Goal: Task Accomplishment & Management: Complete application form

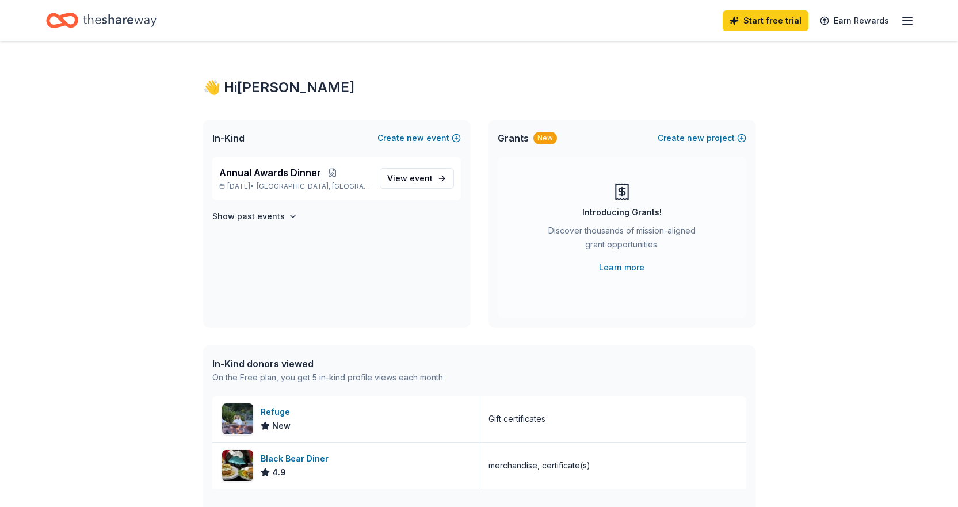
click at [910, 17] on line "button" at bounding box center [907, 17] width 9 height 0
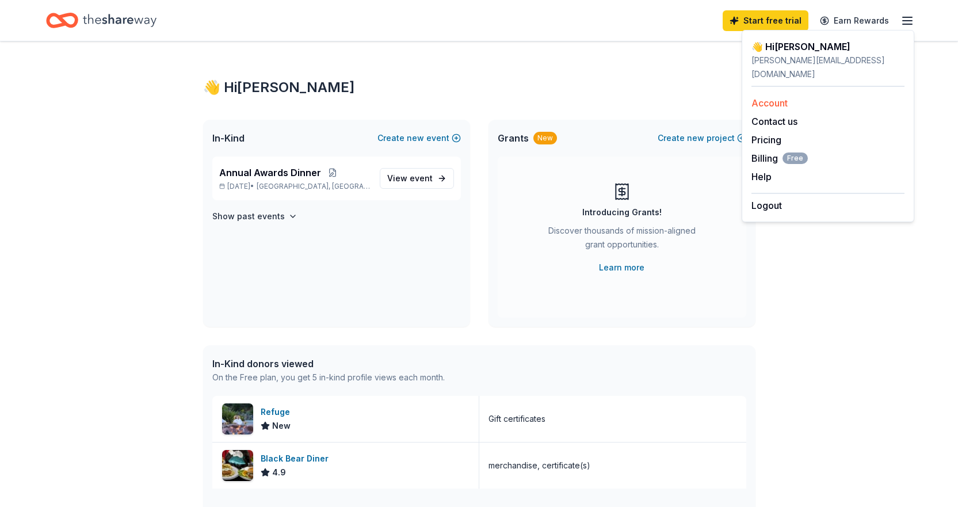
click at [767, 97] on link "Account" at bounding box center [769, 103] width 36 height 12
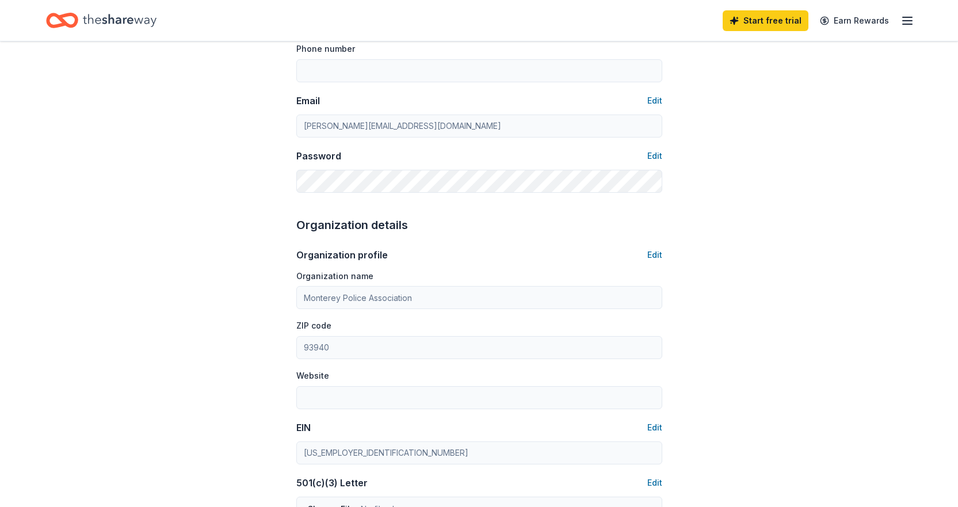
scroll to position [197, 0]
click at [652, 251] on button "Edit" at bounding box center [654, 254] width 15 height 14
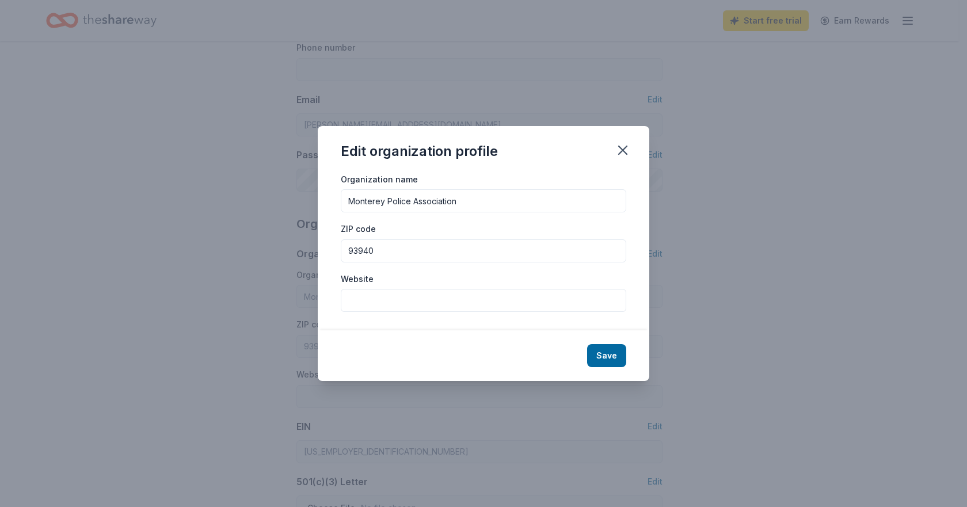
drag, startPoint x: 417, startPoint y: 199, endPoint x: 494, endPoint y: 193, distance: 77.4
click at [494, 193] on input "Monterey Police Association" at bounding box center [483, 200] width 285 height 23
type input "Monterey Police Community Foundation"
click at [614, 350] on button "Save" at bounding box center [606, 355] width 39 height 23
type input "Monterey Police Community Foundation"
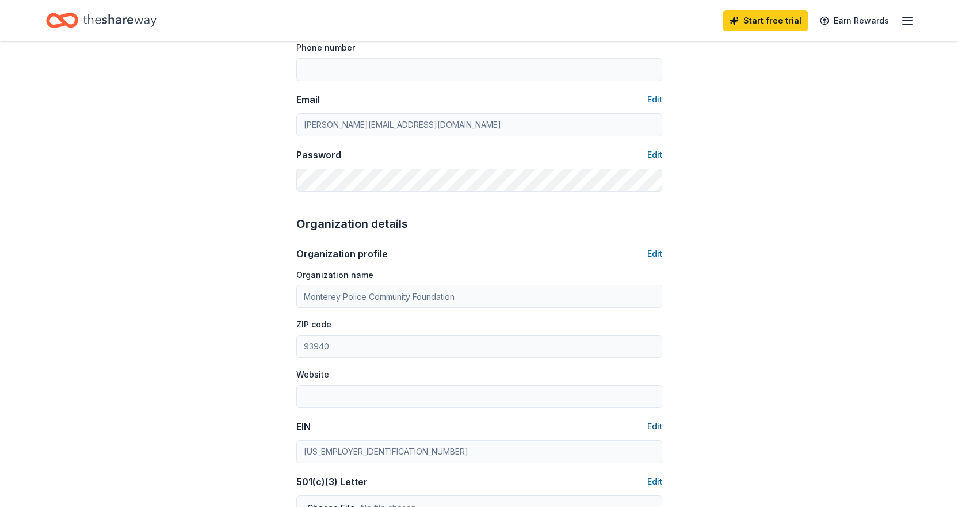
click at [653, 421] on button "Edit" at bounding box center [654, 426] width 15 height 14
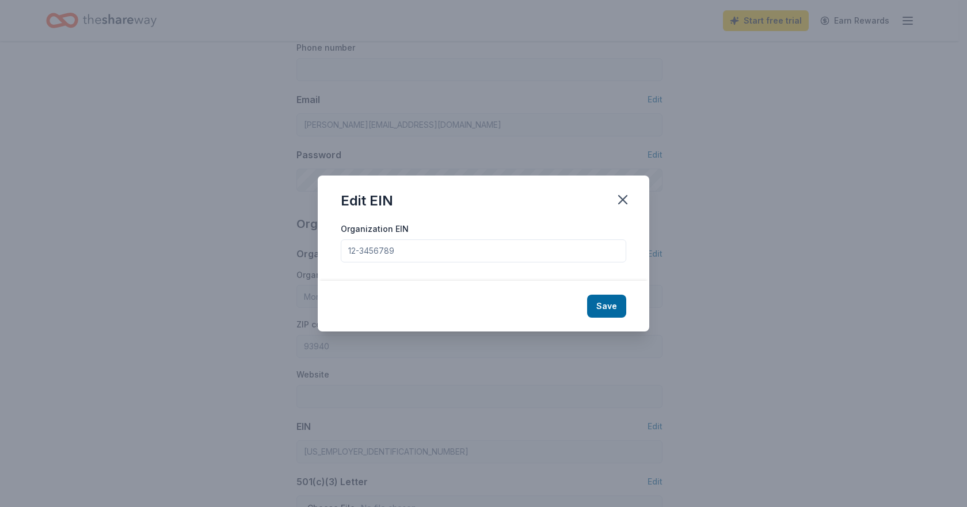
drag, startPoint x: 407, startPoint y: 248, endPoint x: 304, endPoint y: 245, distance: 103.6
click at [304, 245] on div "Edit EIN Organization EIN Save" at bounding box center [483, 253] width 967 height 507
type input "39-2081431"
click at [607, 304] on button "Save" at bounding box center [606, 306] width 39 height 23
type input "39-2081431"
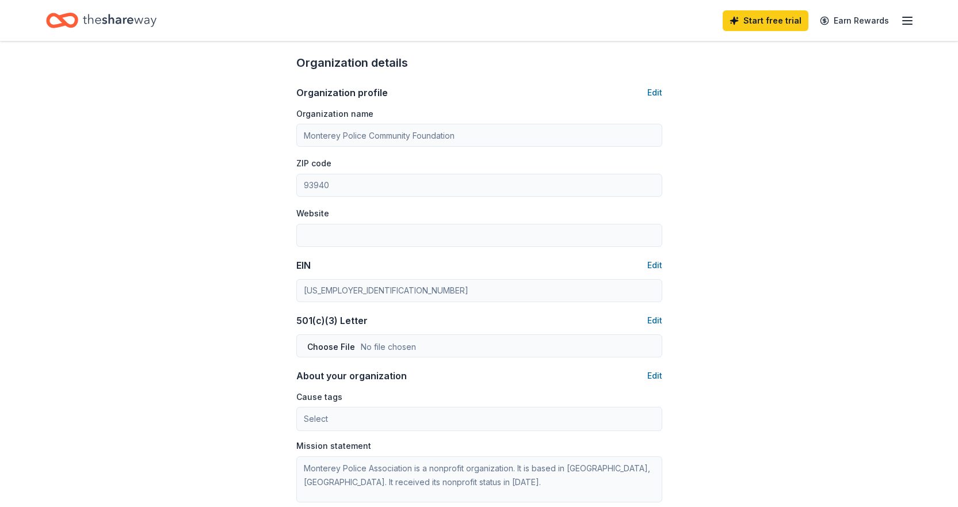
scroll to position [372, 0]
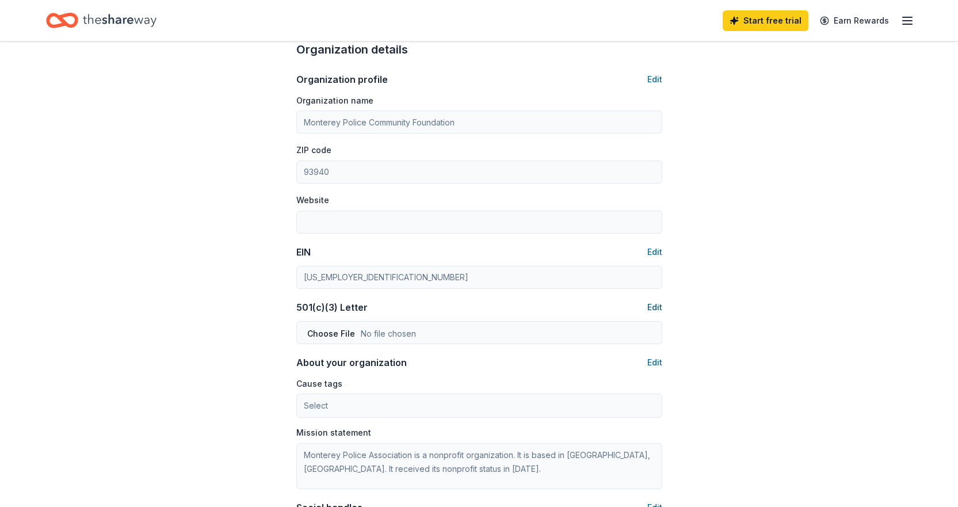
click at [661, 307] on button "Edit" at bounding box center [654, 307] width 15 height 14
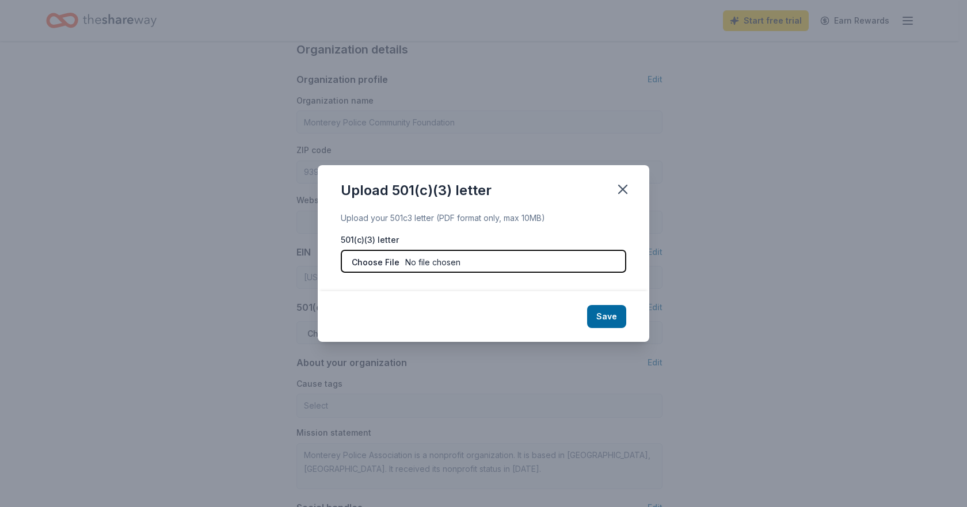
click at [373, 264] on input "file" at bounding box center [483, 261] width 285 height 23
type input "C:\fakepath\501 letter.pdf"
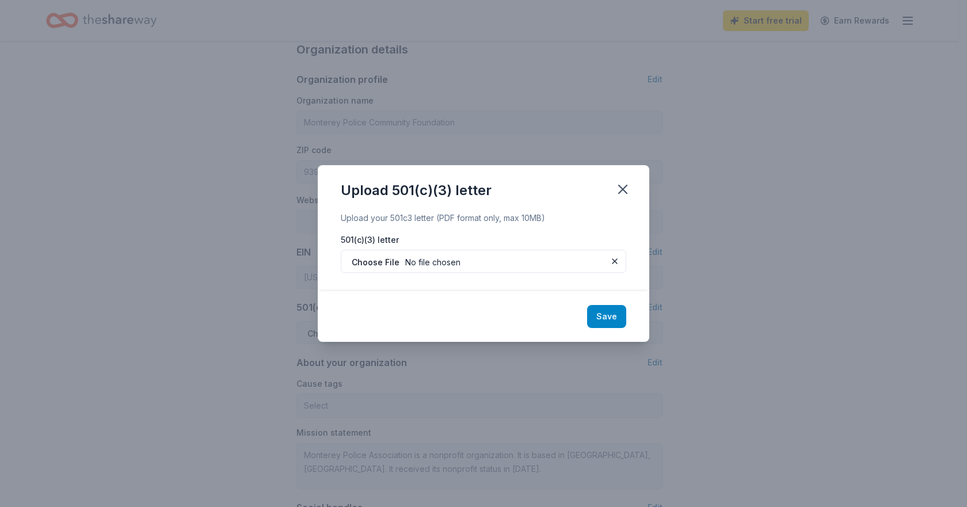
click at [616, 312] on button "Save" at bounding box center [606, 316] width 39 height 23
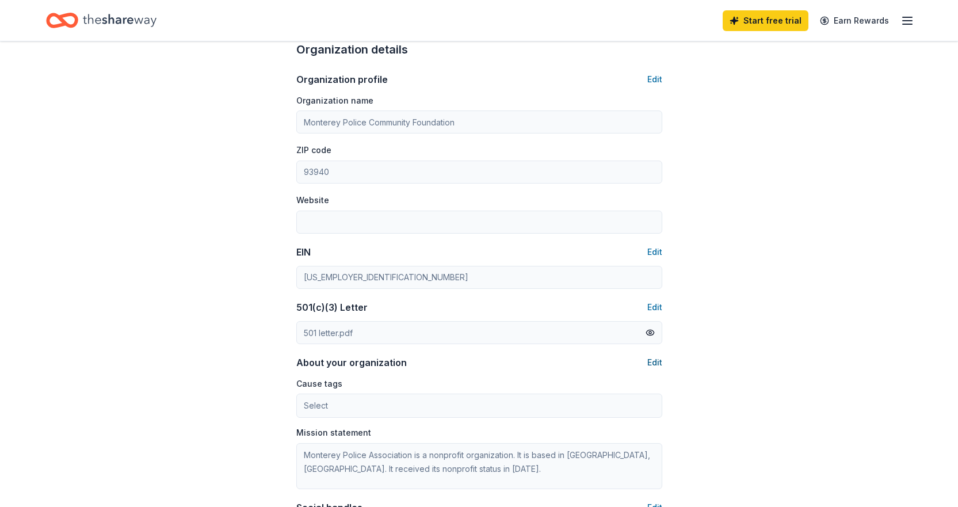
click at [652, 365] on button "Edit" at bounding box center [654, 363] width 15 height 14
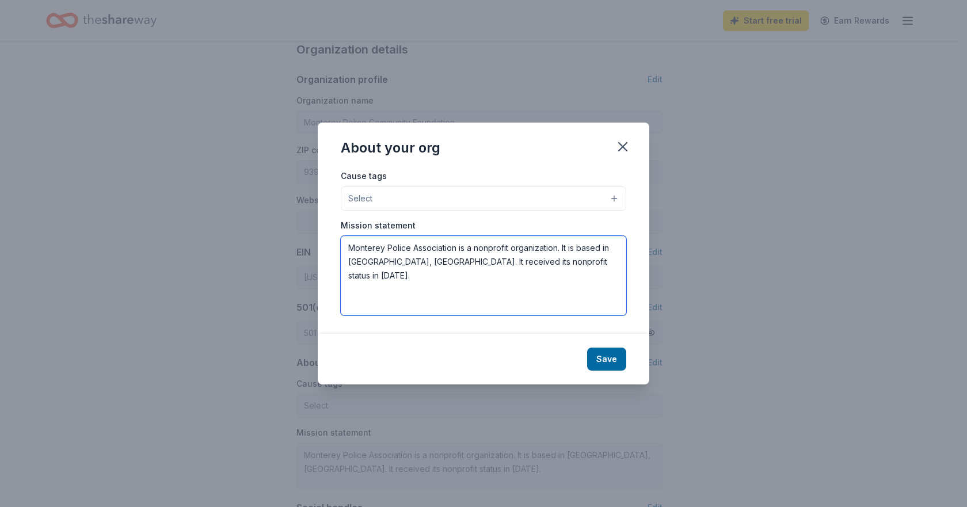
click at [441, 243] on textarea "Monterey Police Association is a nonprofit organization. It is based in Montere…" at bounding box center [483, 275] width 285 height 79
drag, startPoint x: 412, startPoint y: 244, endPoint x: 457, endPoint y: 245, distance: 45.5
click at [457, 245] on textarea "Monterey Police Association is a nonprofit organization. It is based in Montere…" at bounding box center [483, 275] width 285 height 79
drag, startPoint x: 598, startPoint y: 249, endPoint x: 356, endPoint y: 267, distance: 242.9
click at [356, 267] on textarea "Monterey Police Community Foundation is a nonprofit organization. It is based i…" at bounding box center [483, 275] width 285 height 79
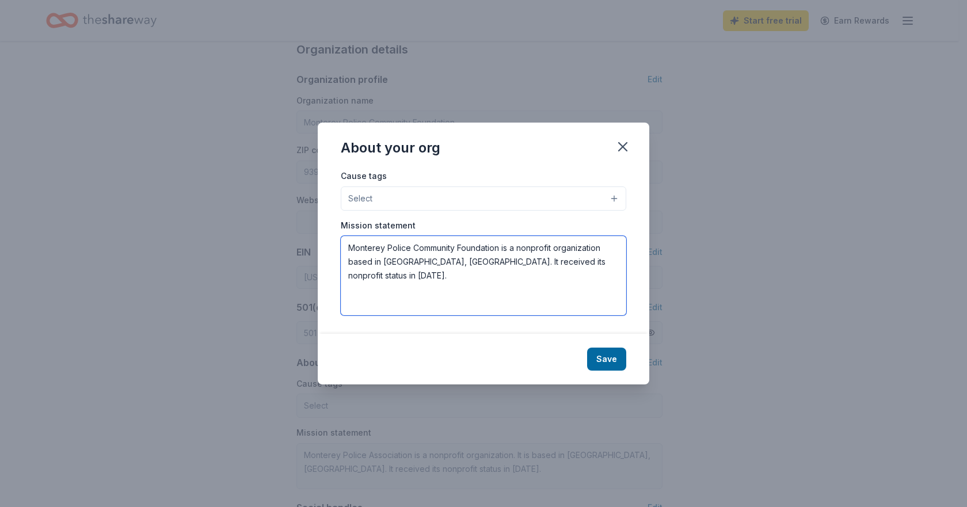
drag, startPoint x: 439, startPoint y: 261, endPoint x: 612, endPoint y: 268, distance: 173.3
click at [612, 268] on textarea "Monterey Police Community Foundation is a nonprofit organization based in Monte…" at bounding box center [483, 275] width 285 height 79
type textarea "Monterey Police Community Foundation is a nonprofit organization based in Monte…"
click at [610, 350] on button "Save" at bounding box center [606, 359] width 39 height 23
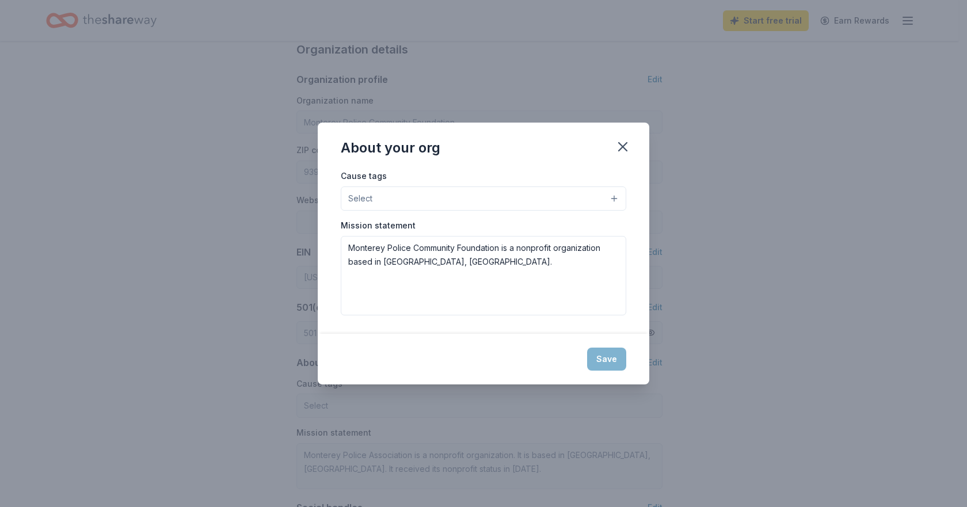
type textarea "Monterey Police Community Foundation is a nonprofit organization based in Monte…"
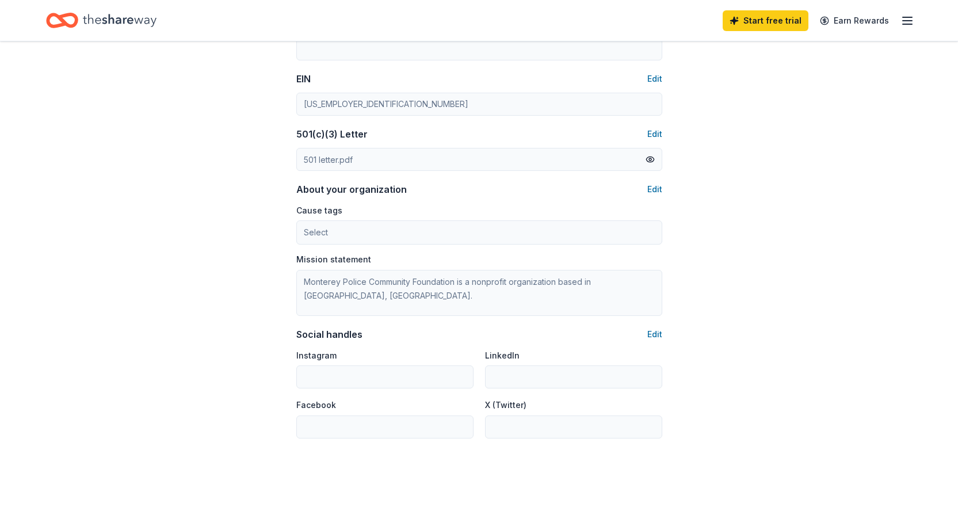
scroll to position [515, 0]
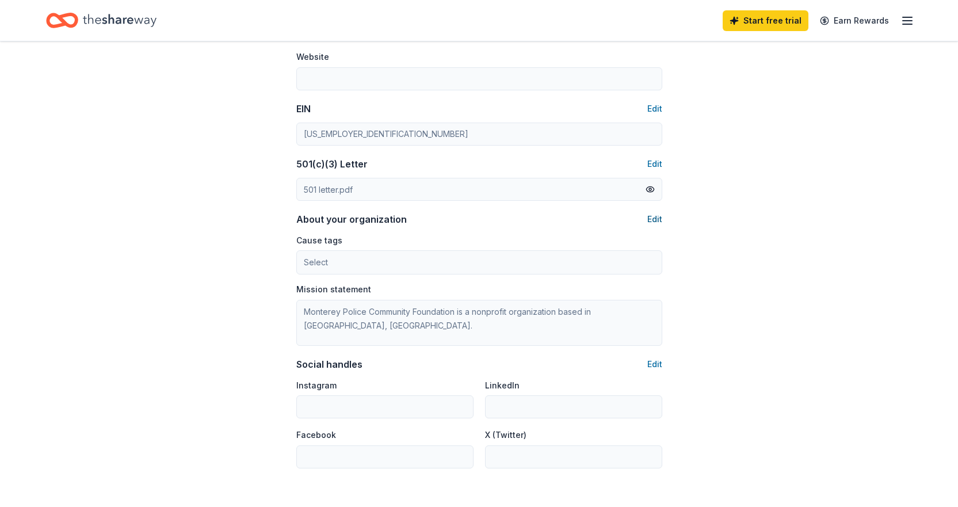
click at [656, 222] on button "Edit" at bounding box center [654, 219] width 15 height 14
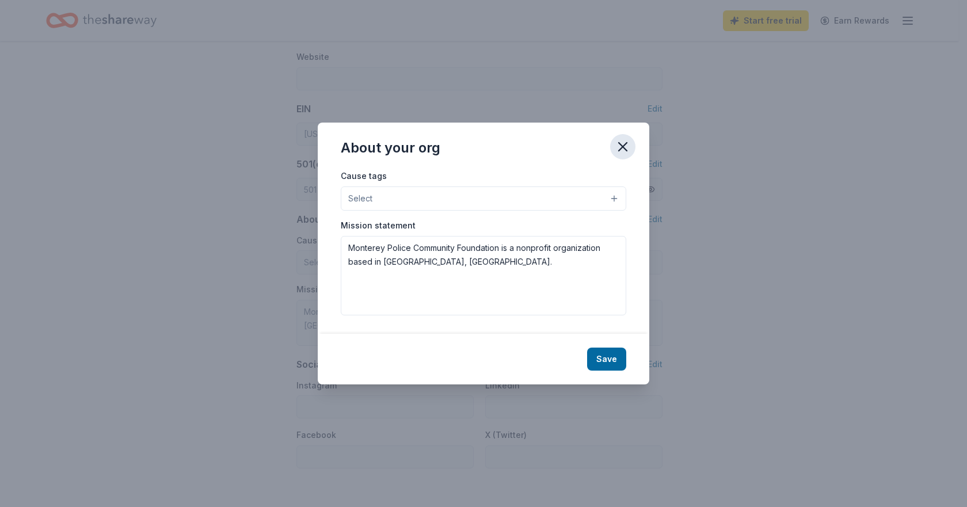
click at [629, 145] on icon "button" at bounding box center [622, 147] width 16 height 16
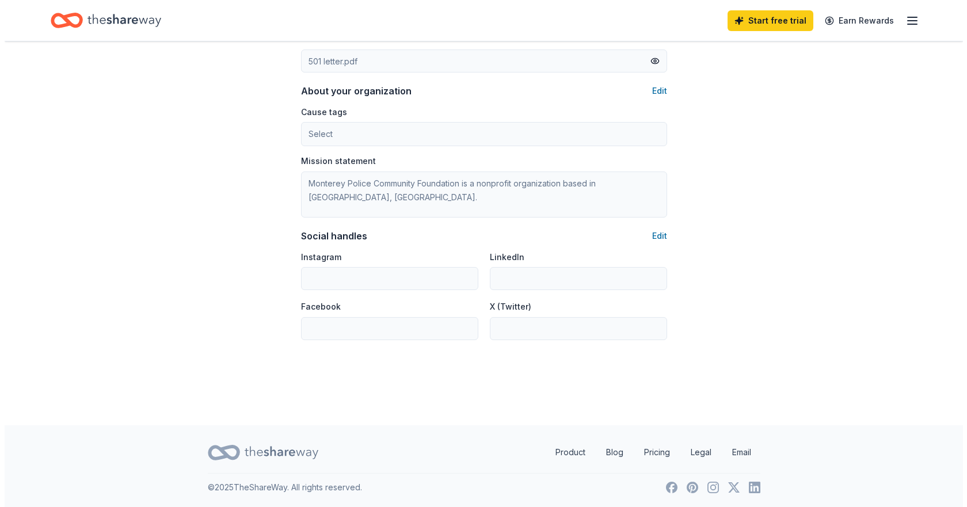
scroll to position [644, 0]
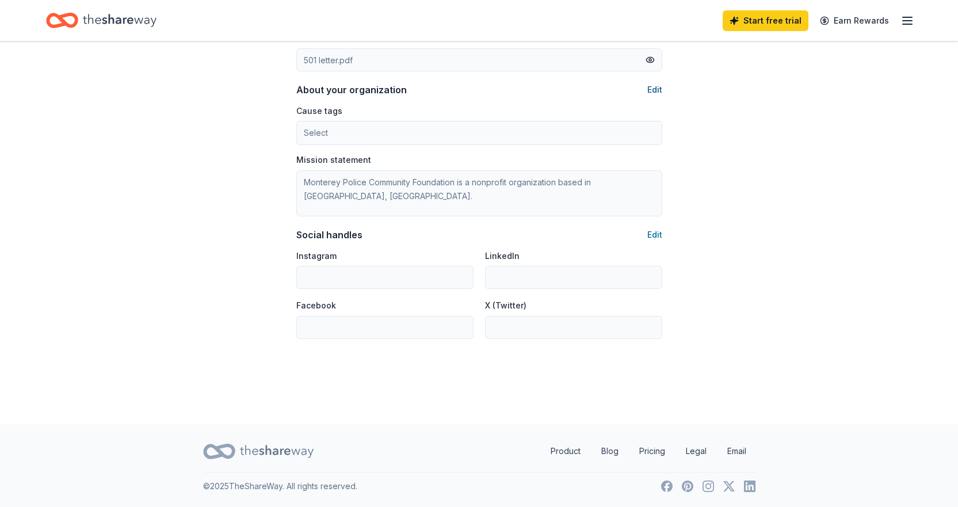
click at [661, 90] on button "Edit" at bounding box center [654, 90] width 15 height 14
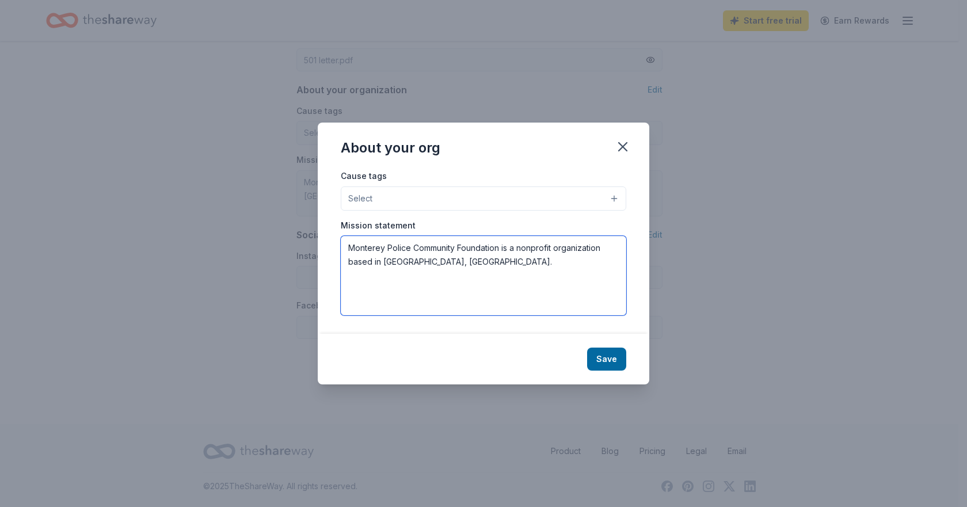
click at [488, 242] on textarea "Monterey Police Community Foundation is a nonprofit organization based in Monte…" at bounding box center [483, 275] width 285 height 79
click at [468, 266] on textarea "Monterey Police Community Foundation is a nonprofit organization based in Monte…" at bounding box center [483, 275] width 285 height 79
paste textarea "focus on fostering strong police-community partnerships, supporting police pers…"
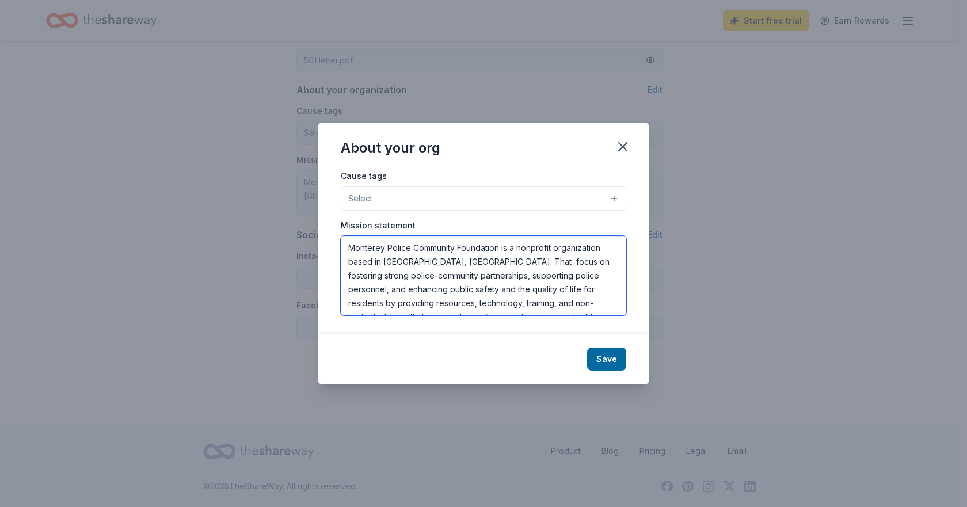
scroll to position [21, 0]
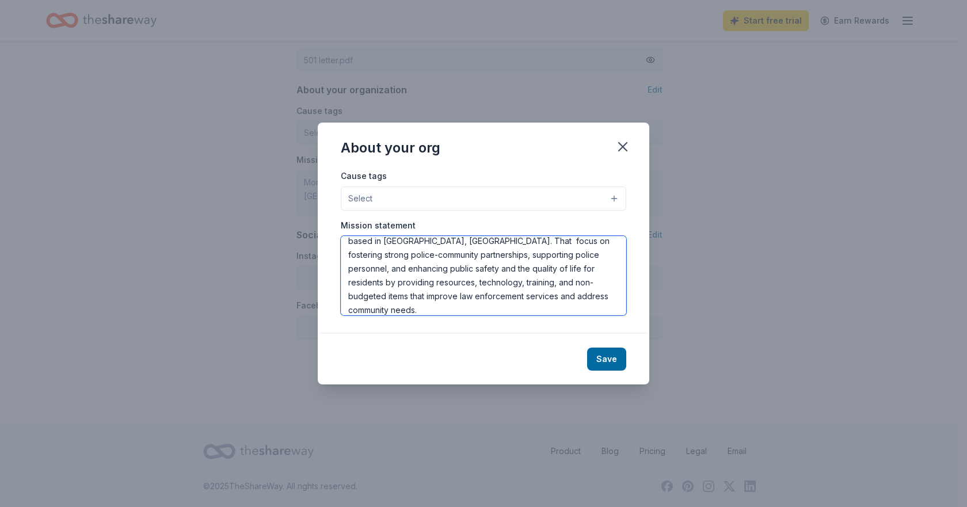
click at [479, 242] on textarea "Monterey Police Community Foundation is a nonprofit organization based in Monte…" at bounding box center [483, 275] width 285 height 79
click at [482, 241] on textarea "Monterey Police Community Foundation is a nonprofit organization based in Monte…" at bounding box center [483, 275] width 285 height 79
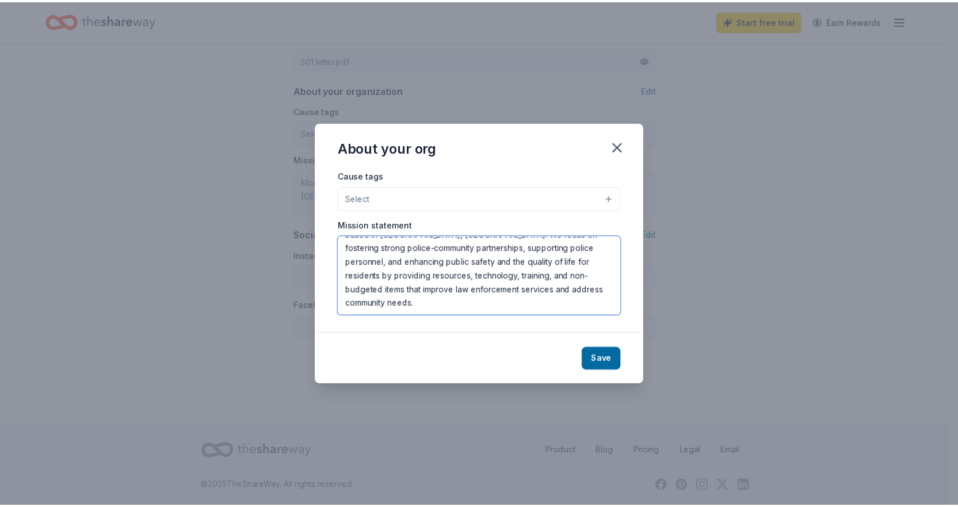
scroll to position [0, 0]
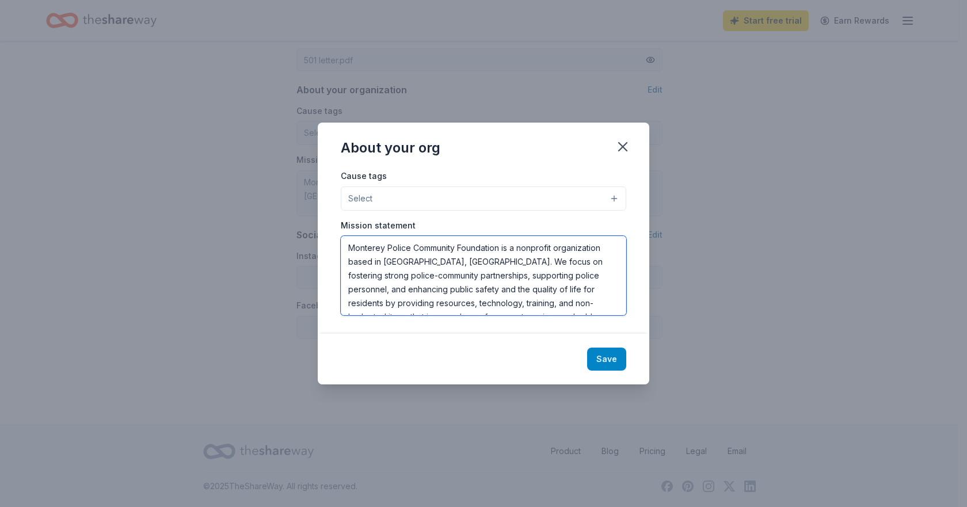
type textarea "Monterey Police Community Foundation is a nonprofit organization based in Monte…"
click at [602, 360] on button "Save" at bounding box center [606, 359] width 39 height 23
type textarea "Monterey Police Community Foundation is a nonprofit organization based in Monte…"
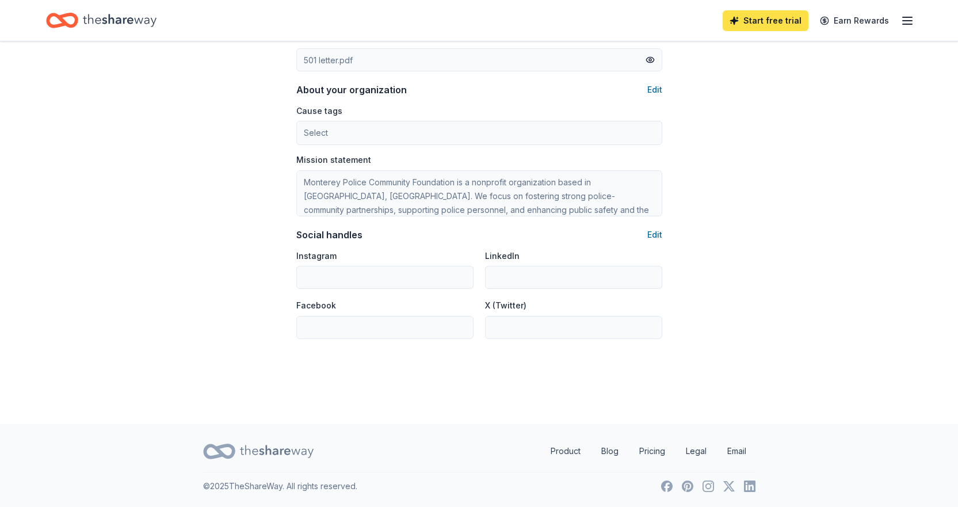
click at [781, 17] on link "Start free trial" at bounding box center [766, 20] width 86 height 21
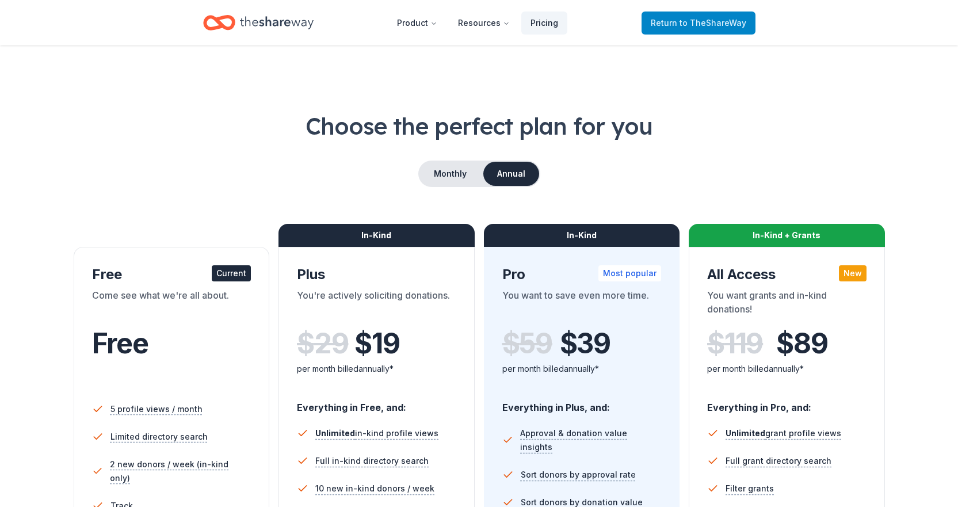
click at [705, 23] on span "to TheShareWay" at bounding box center [713, 23] width 67 height 10
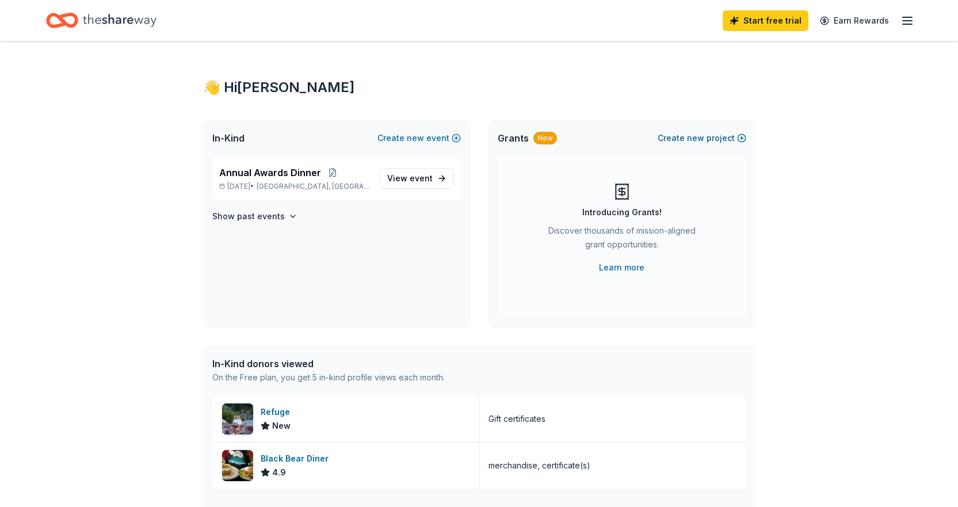
click at [739, 136] on button "Create new project" at bounding box center [702, 138] width 89 height 14
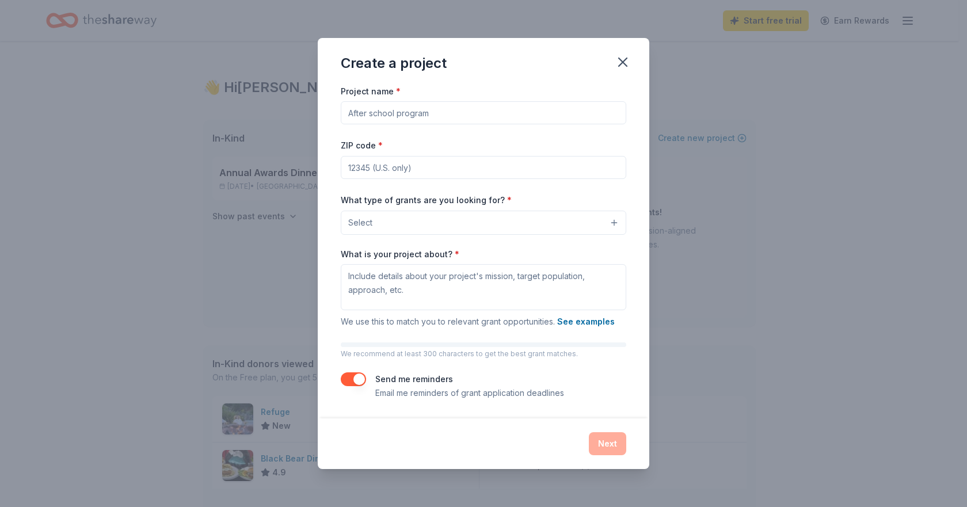
click at [443, 113] on input "Project name *" at bounding box center [483, 112] width 285 height 23
type input "Monterey Police Annual Awards Dinner and Raffle"
click at [394, 169] on input "ZIP code *" at bounding box center [483, 167] width 285 height 23
type input "93940"
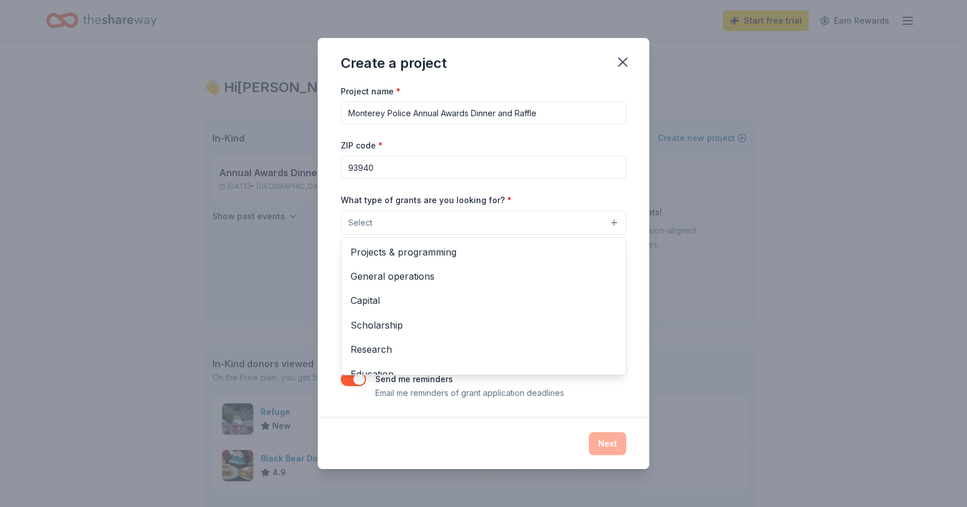
click at [370, 214] on button "Select" at bounding box center [483, 223] width 285 height 24
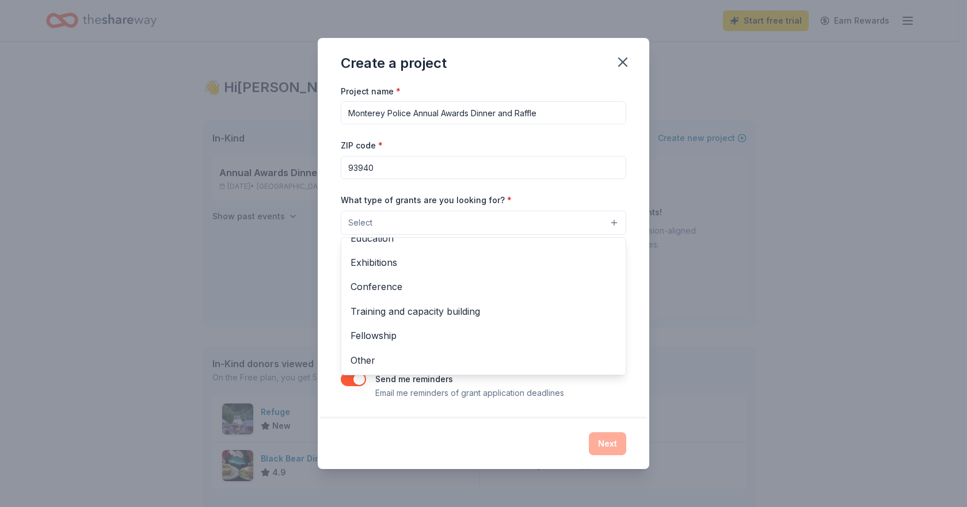
click at [621, 63] on div "Create a project Project name * Monterey Police Annual Awards Dinner and Raffle…" at bounding box center [483, 253] width 331 height 431
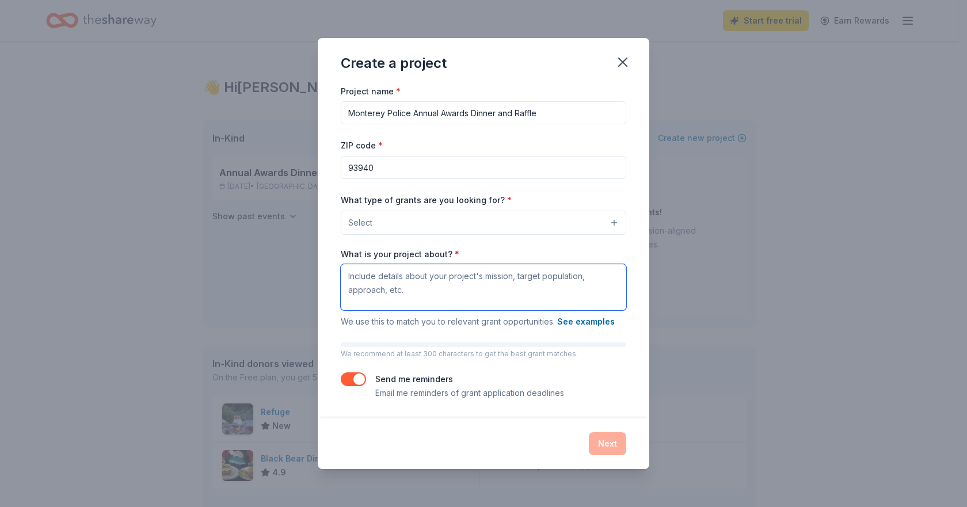
click at [524, 276] on textarea "What is your project about? *" at bounding box center [483, 287] width 285 height 46
click at [512, 278] on textarea "What is your project about? *" at bounding box center [483, 287] width 285 height 46
click at [621, 62] on icon "button" at bounding box center [622, 62] width 16 height 16
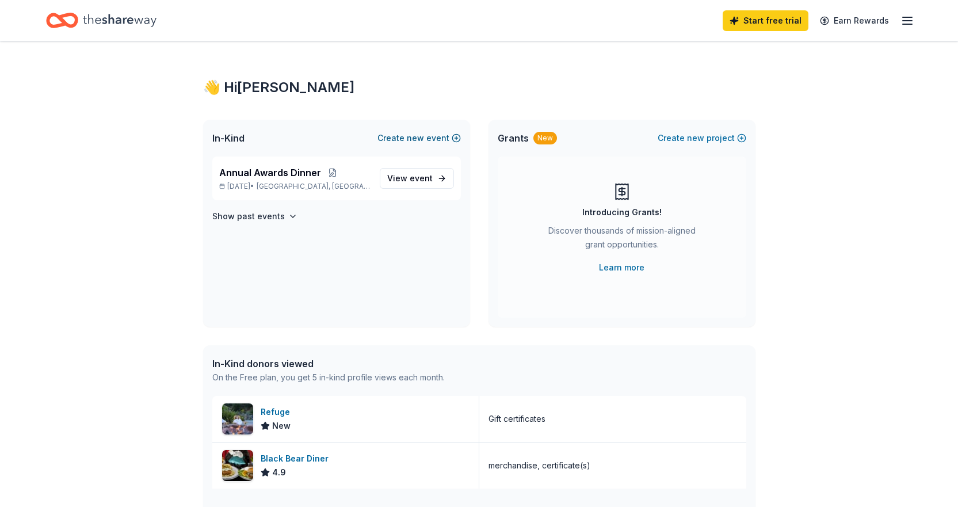
click at [453, 138] on button "Create new event" at bounding box center [418, 138] width 83 height 14
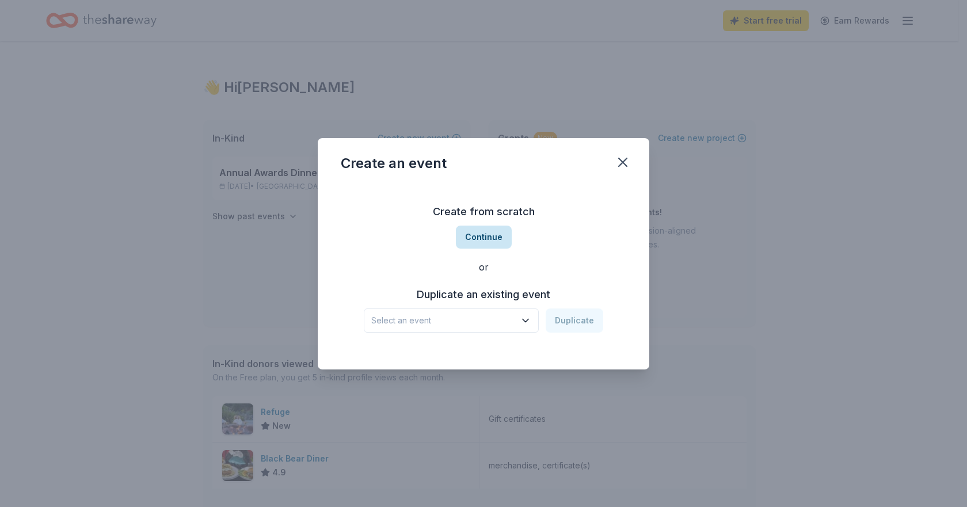
click at [482, 235] on button "Continue" at bounding box center [484, 237] width 56 height 23
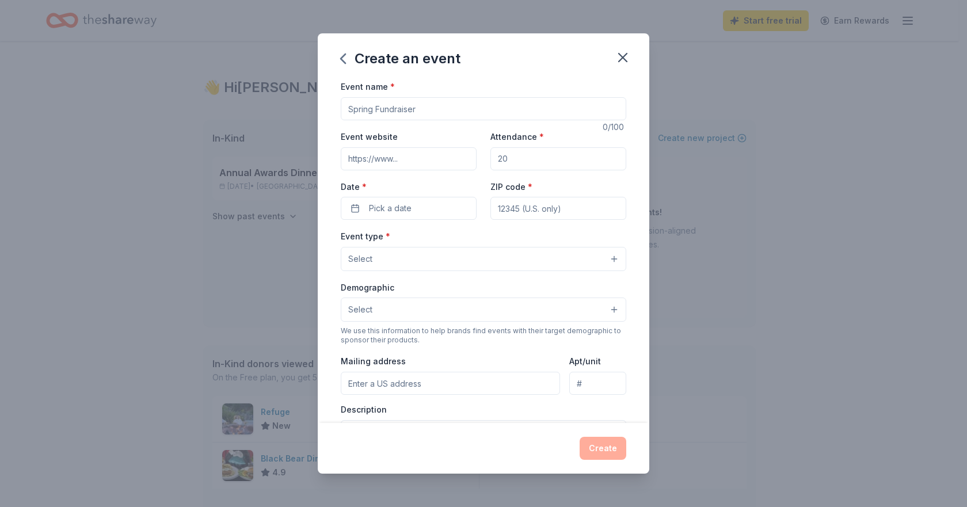
click at [380, 108] on input "Event name *" at bounding box center [483, 108] width 285 height 23
click at [414, 111] on input "Monterey Police" at bounding box center [483, 108] width 285 height 23
type input "Monterey Police Annual Awards Dinner & Raffle"
click at [513, 162] on input "Attendance *" at bounding box center [558, 158] width 136 height 23
type input "100"
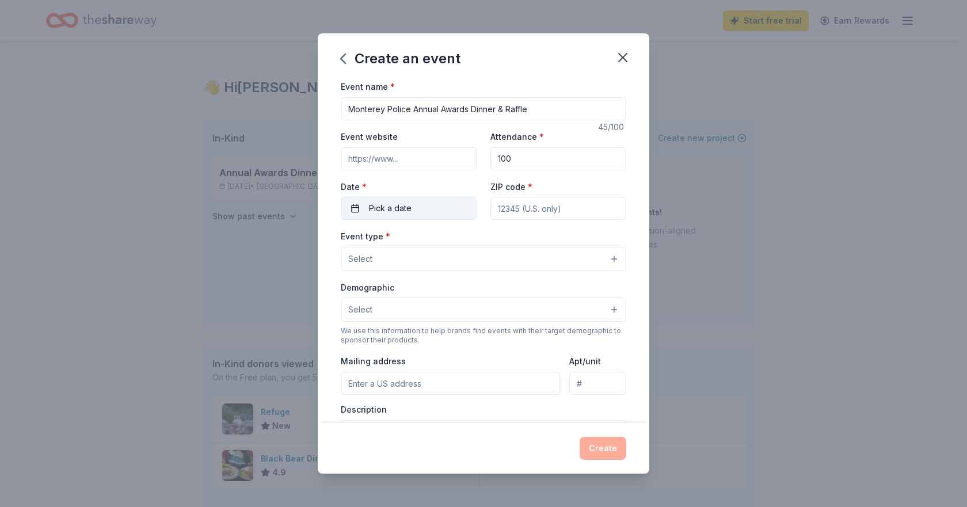
click at [351, 208] on button "Pick a date" at bounding box center [409, 208] width 136 height 23
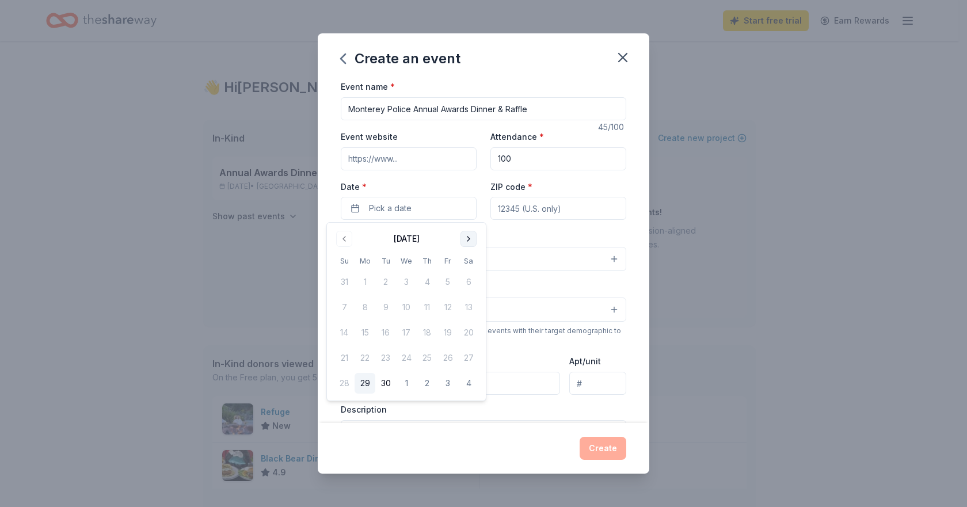
click at [465, 238] on button "Go to next month" at bounding box center [468, 239] width 16 height 16
click at [465, 237] on button "Go to next month" at bounding box center [468, 239] width 16 height 16
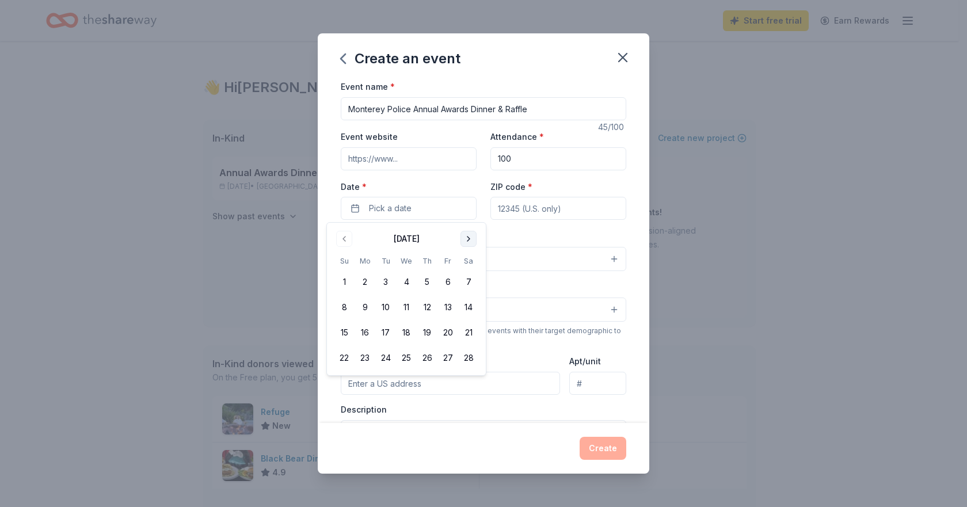
click at [465, 237] on button "Go to next month" at bounding box center [468, 239] width 16 height 16
drag, startPoint x: 465, startPoint y: 241, endPoint x: 436, endPoint y: 272, distance: 43.5
click at [465, 242] on button "Go to next month" at bounding box center [468, 239] width 16 height 16
click at [345, 233] on button "Go to previous month" at bounding box center [344, 239] width 16 height 16
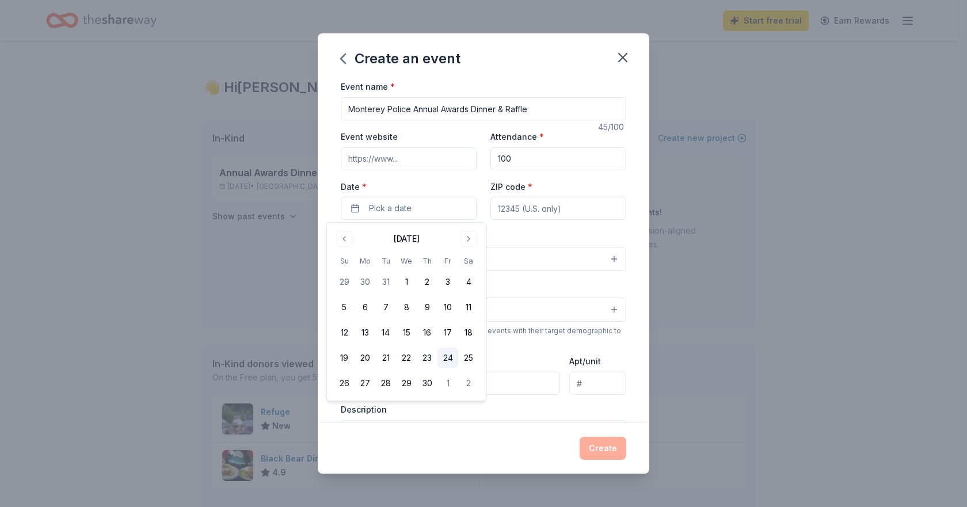
click at [444, 354] on button "24" at bounding box center [447, 358] width 21 height 21
click at [572, 193] on div "ZIP code *" at bounding box center [558, 200] width 136 height 41
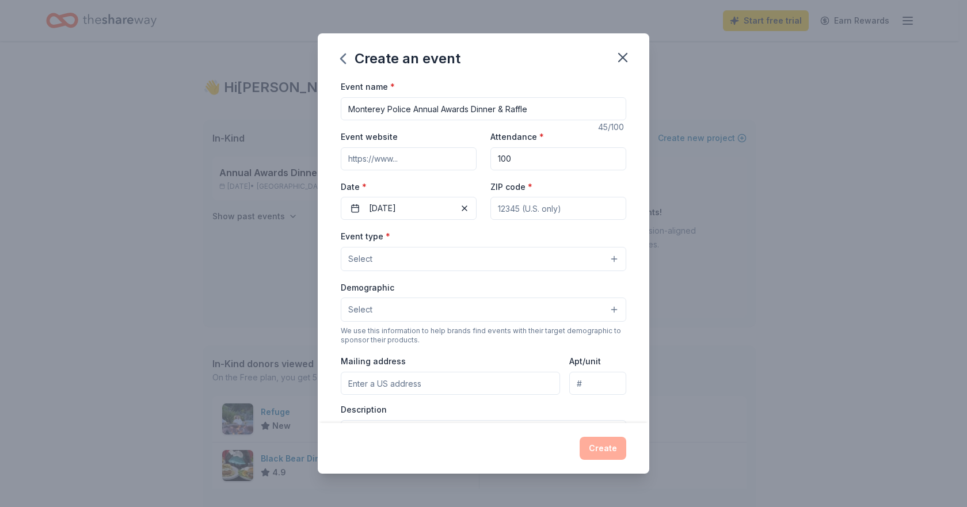
click at [573, 208] on input "ZIP code *" at bounding box center [558, 208] width 136 height 23
type input "93940"
type input "351 Madison Street"
click at [606, 258] on button "Select" at bounding box center [483, 259] width 285 height 24
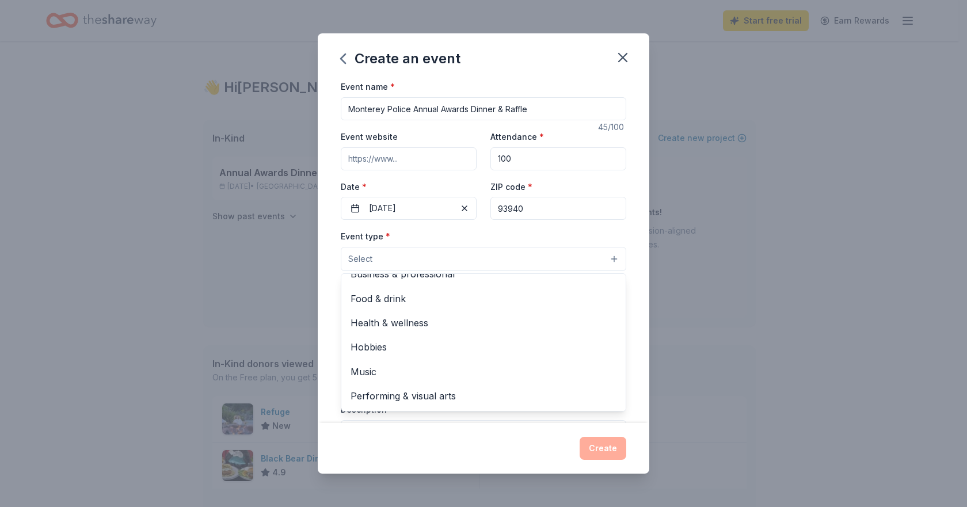
scroll to position [0, 0]
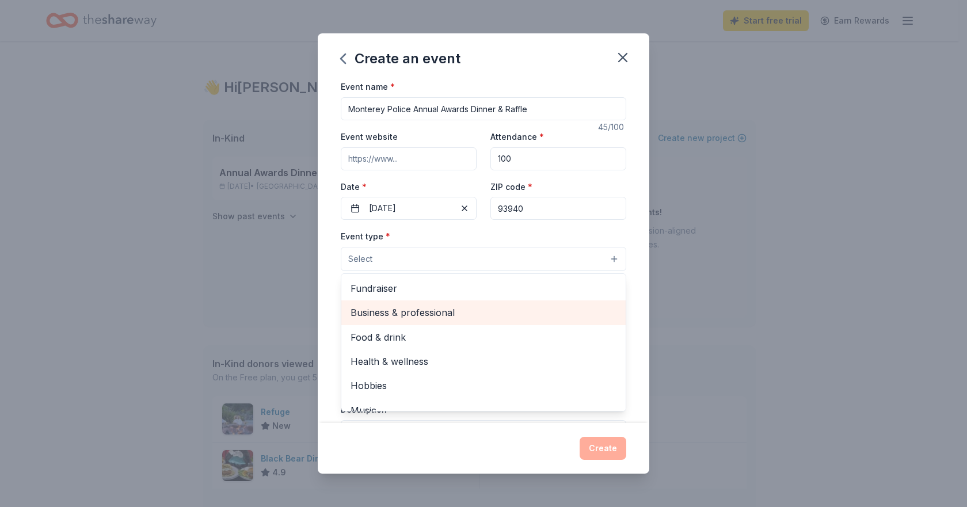
click at [439, 308] on span "Business & professional" at bounding box center [483, 312] width 266 height 15
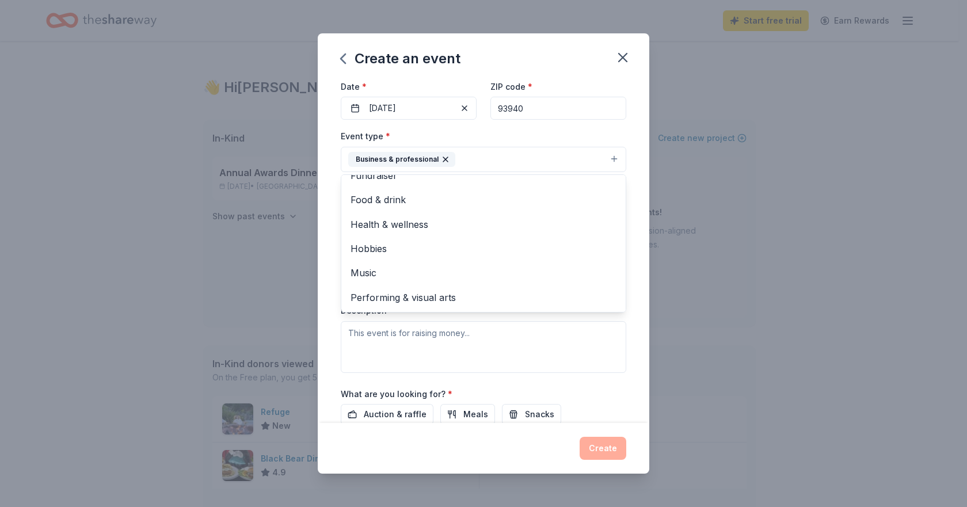
scroll to position [102, 0]
drag, startPoint x: 605, startPoint y: 365, endPoint x: 594, endPoint y: 354, distance: 14.6
click at [605, 364] on div "Event type * Business & professional Fundraiser Food & drink Health & wellness …" at bounding box center [483, 248] width 285 height 243
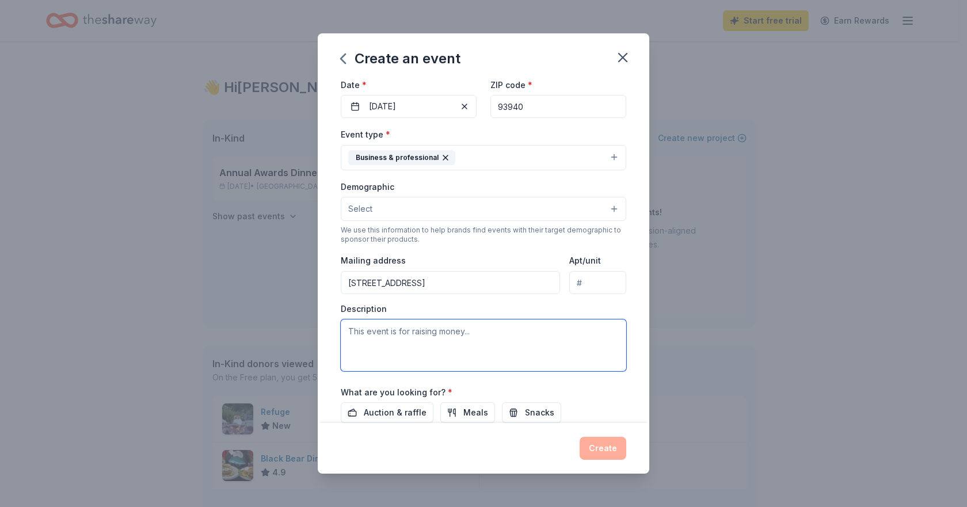
click at [362, 330] on textarea at bounding box center [483, 345] width 285 height 52
click at [350, 332] on textarea at bounding box center [483, 345] width 285 height 52
click at [429, 330] on textarea "Annual Awards dinner honoring our hard working employees for everything they do…" at bounding box center [483, 345] width 285 height 52
click at [573, 346] on textarea "Annual Awards dinner and raffle honoring our hard working employees for everyth…" at bounding box center [483, 345] width 285 height 52
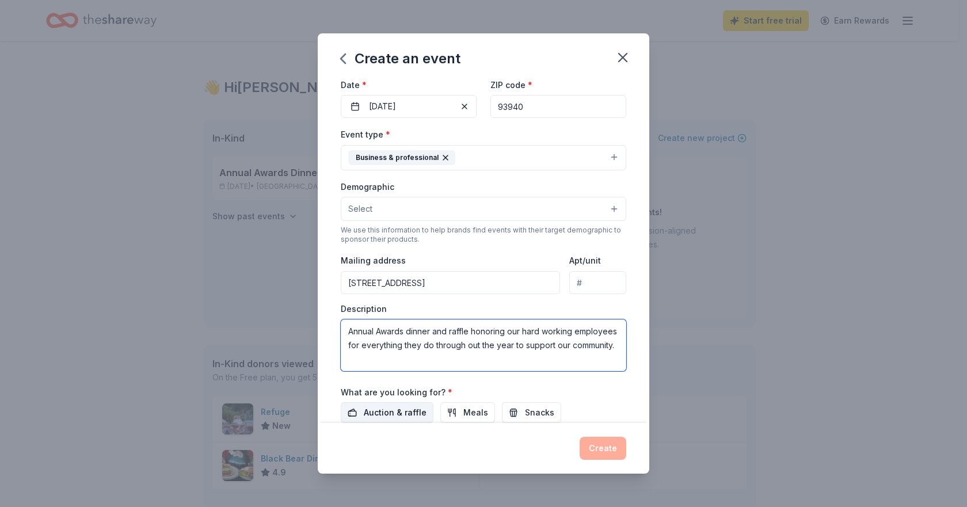
type textarea "Annual Awards dinner and raffle honoring our hard working employees for everyth…"
drag, startPoint x: 407, startPoint y: 413, endPoint x: 398, endPoint y: 406, distance: 12.3
click at [407, 413] on span "Auction & raffle" at bounding box center [395, 413] width 63 height 14
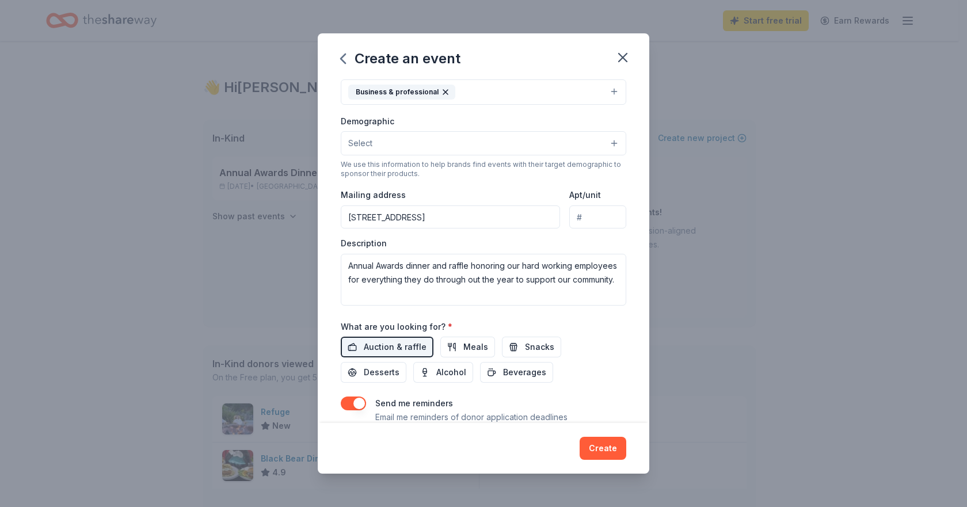
scroll to position [208, 0]
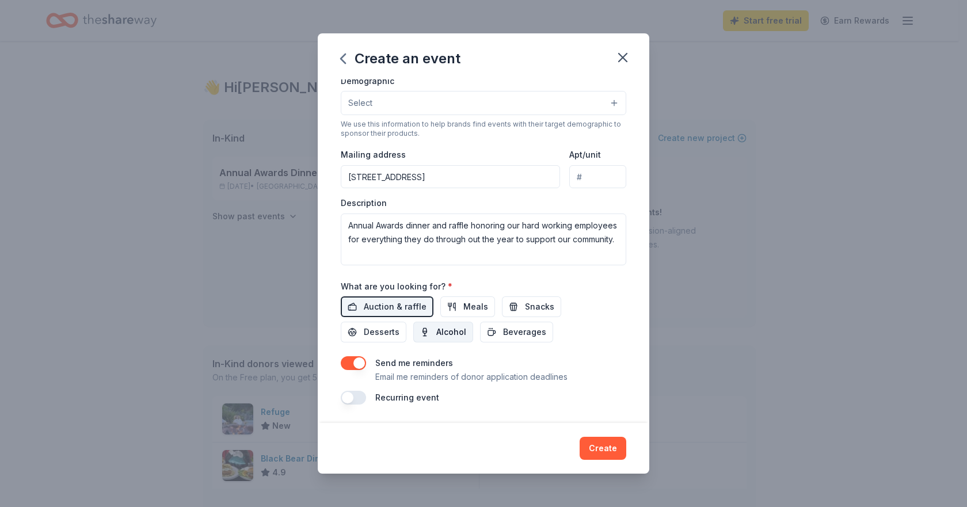
click at [459, 330] on span "Alcohol" at bounding box center [451, 332] width 30 height 14
click at [465, 306] on span "Meals" at bounding box center [475, 307] width 25 height 14
click at [372, 330] on span "Desserts" at bounding box center [382, 332] width 36 height 14
click at [518, 331] on span "Beverages" at bounding box center [524, 332] width 43 height 14
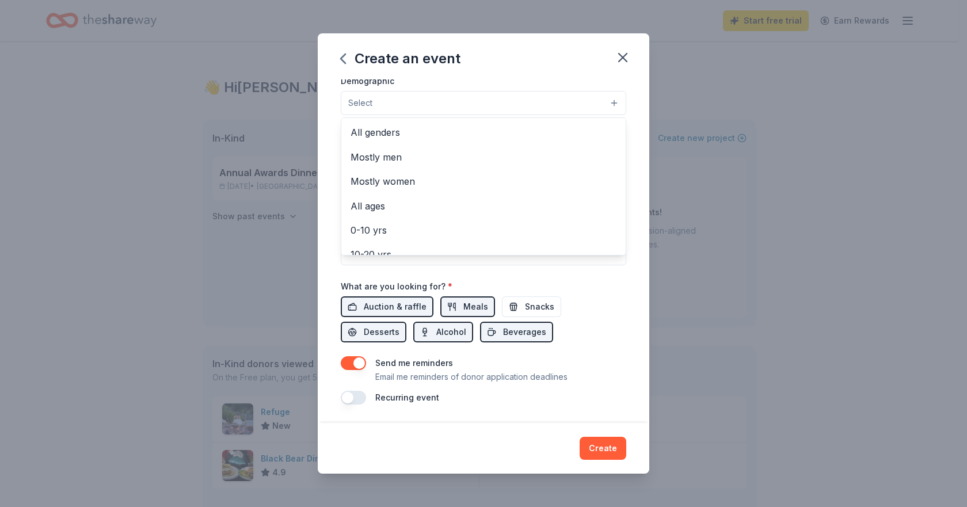
click at [601, 100] on button "Select" at bounding box center [483, 103] width 285 height 24
click at [395, 138] on span "All genders" at bounding box center [483, 132] width 266 height 15
click at [605, 442] on div "Create an event Event name * Monterey Police Annual Awards Dinner & Raffle 45 /…" at bounding box center [483, 253] width 331 height 440
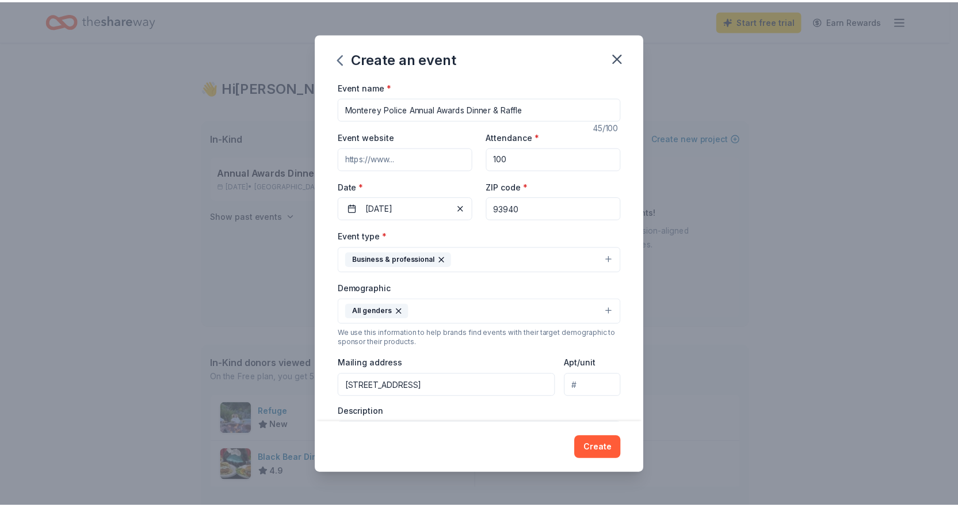
scroll to position [209, 0]
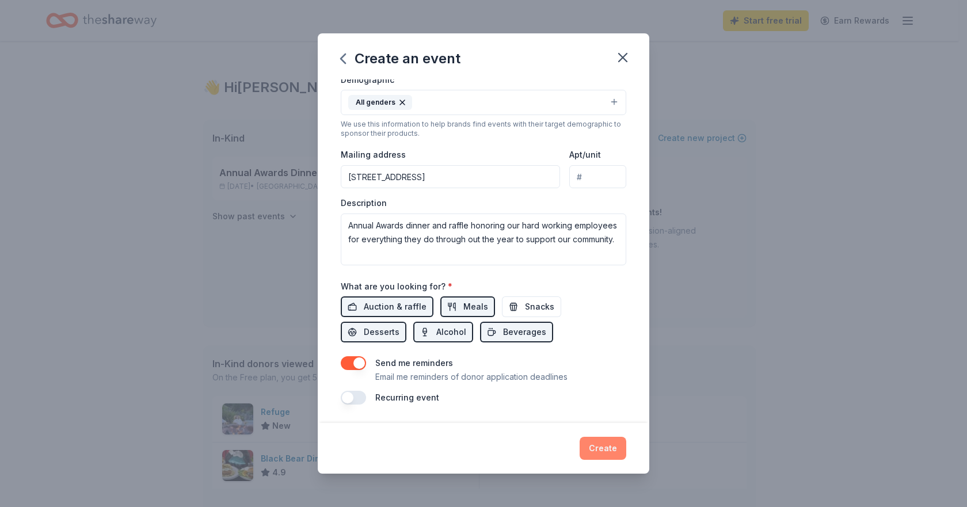
click at [602, 449] on button "Create" at bounding box center [602, 448] width 47 height 23
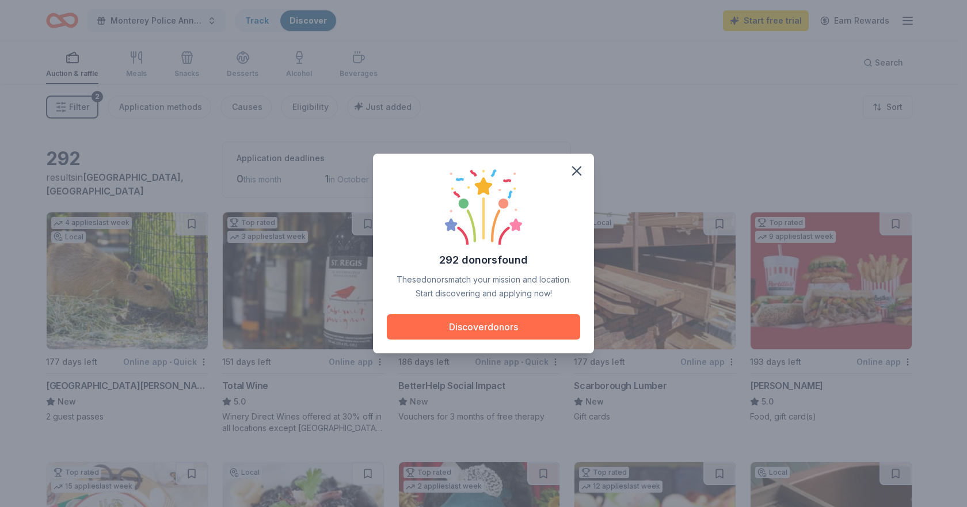
click at [462, 318] on button "Discover donors" at bounding box center [483, 326] width 193 height 25
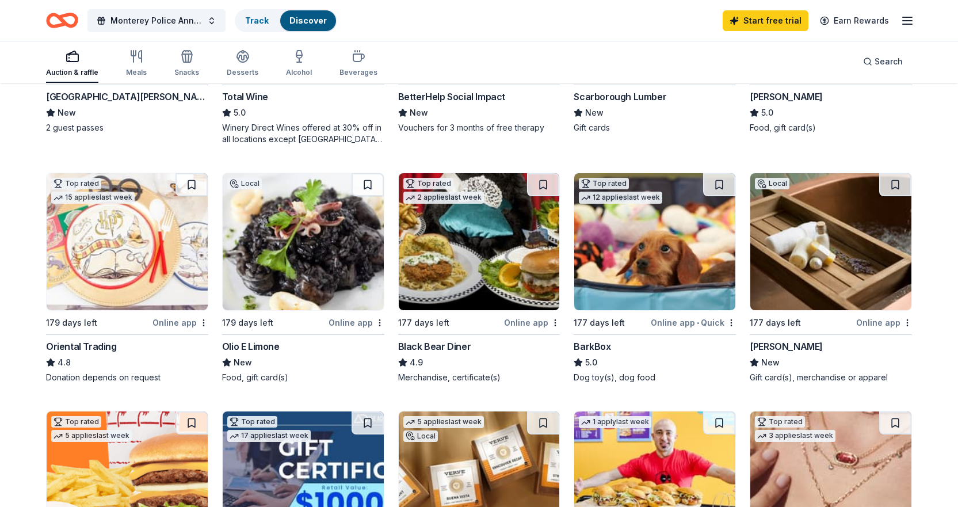
scroll to position [291, 0]
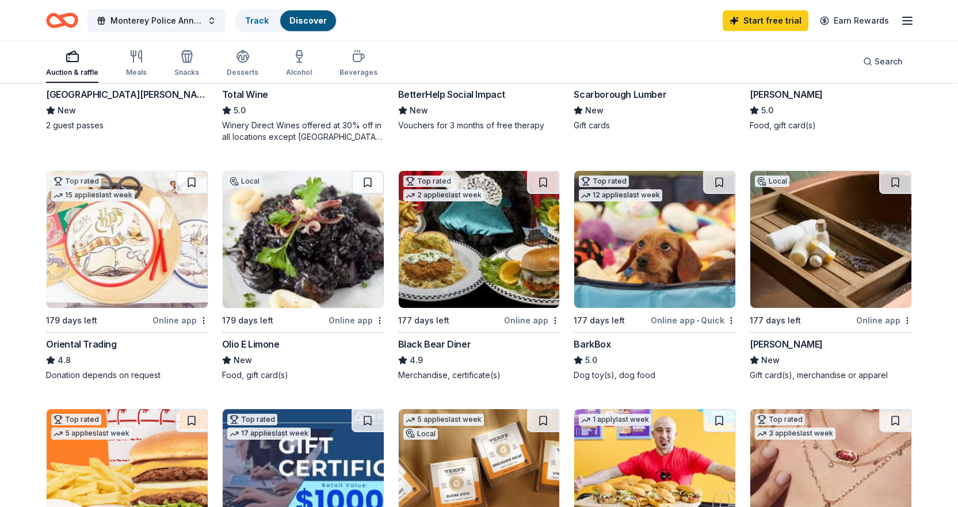
click at [808, 250] on img at bounding box center [830, 239] width 161 height 137
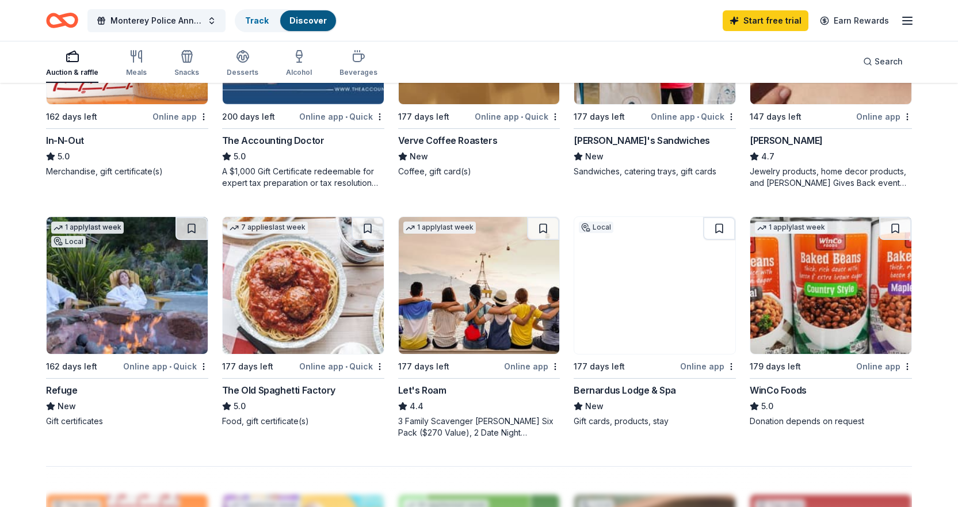
scroll to position [735, 0]
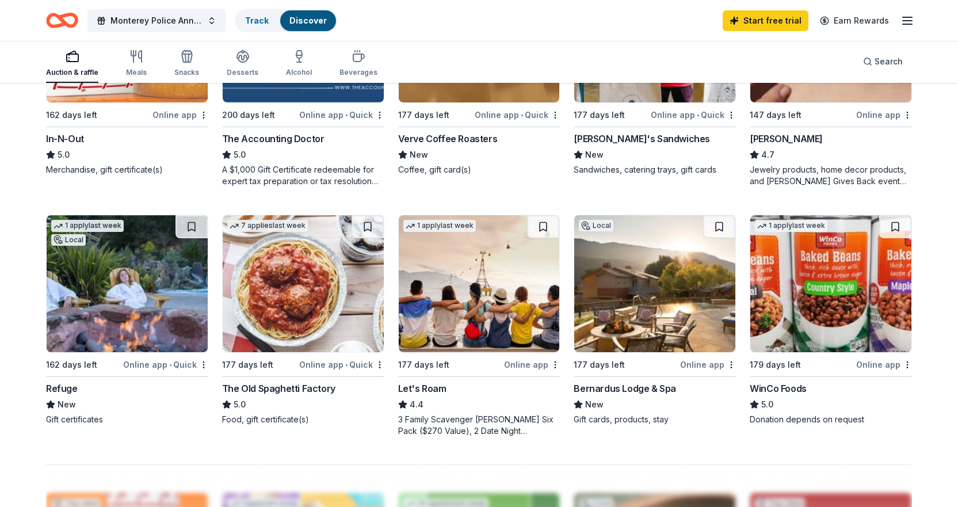
click at [122, 322] on img at bounding box center [127, 283] width 161 height 137
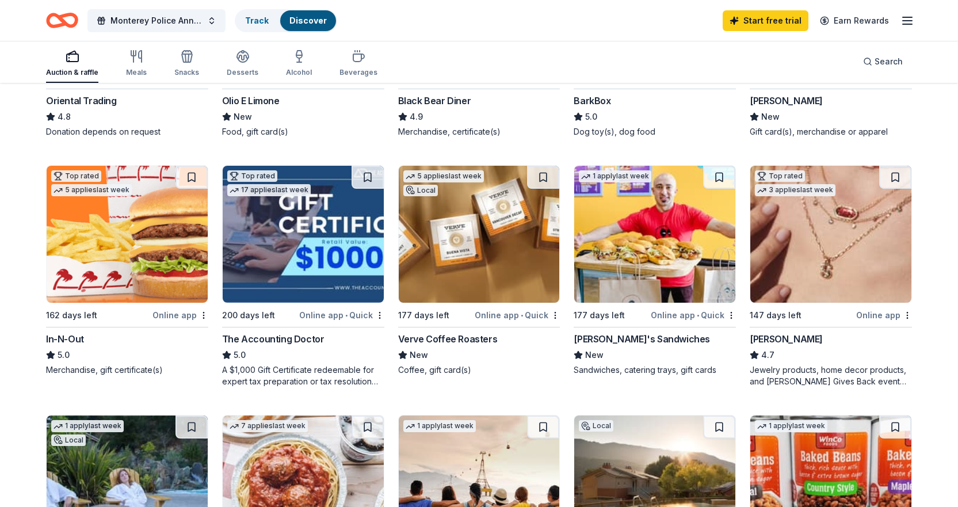
scroll to position [533, 0]
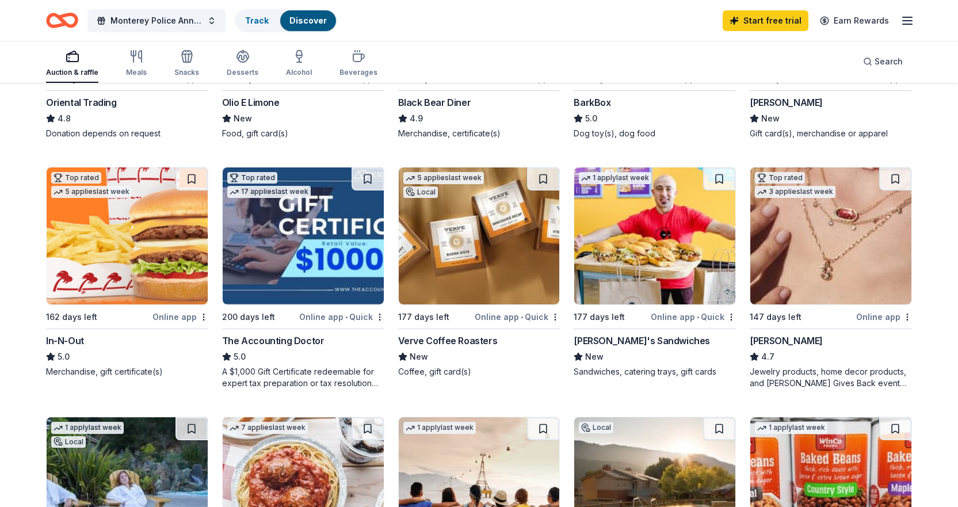
click at [611, 342] on div "[PERSON_NAME]'s Sandwiches" at bounding box center [642, 341] width 136 height 14
click at [107, 287] on img at bounding box center [127, 235] width 161 height 137
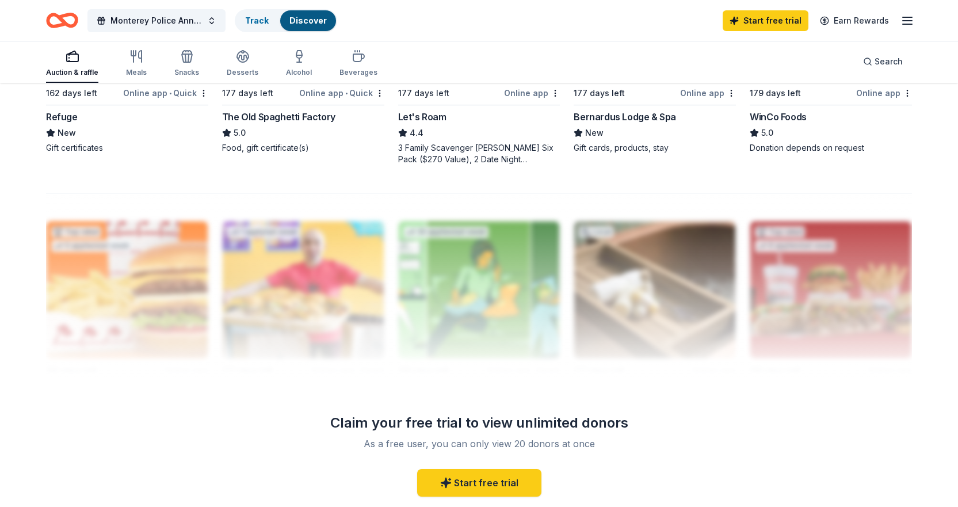
scroll to position [1077, 0]
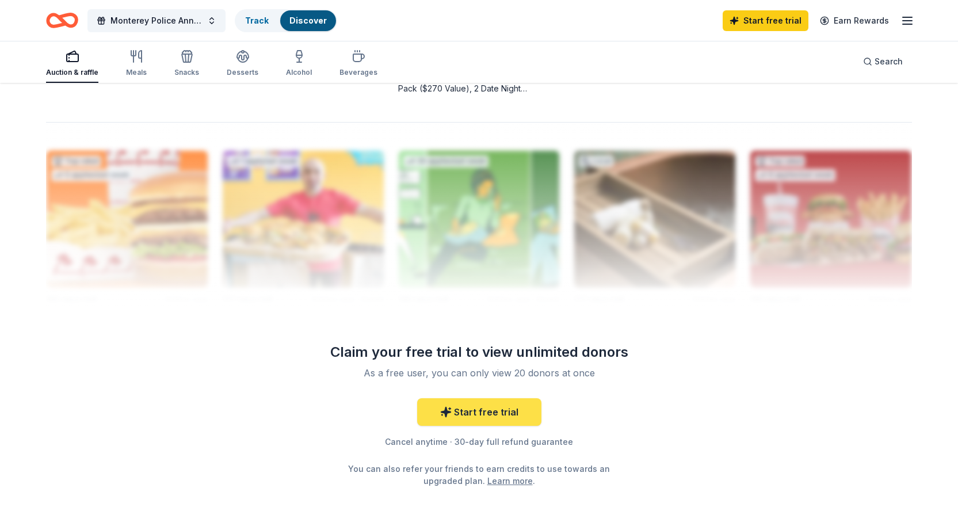
click at [465, 411] on link "Start free trial" at bounding box center [479, 412] width 124 height 28
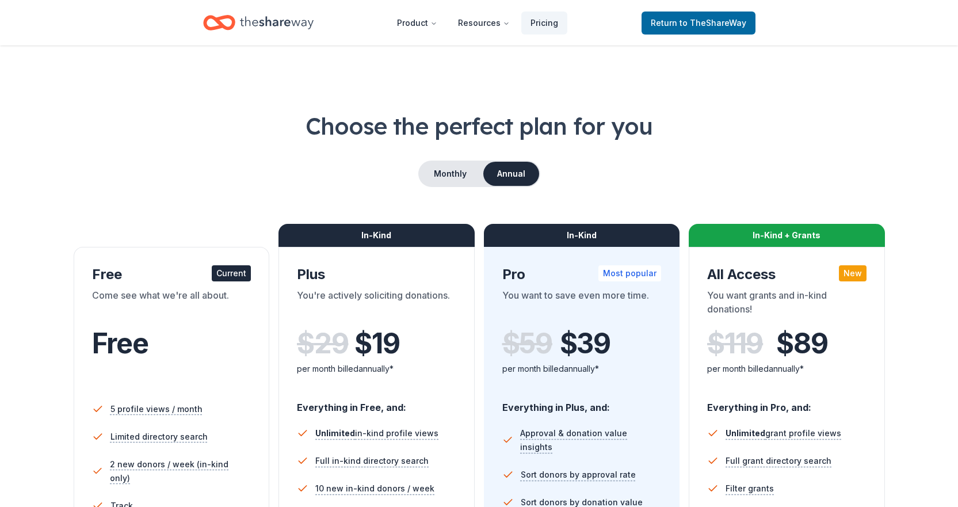
click at [112, 315] on div "Come see what we're all about." at bounding box center [171, 304] width 159 height 32
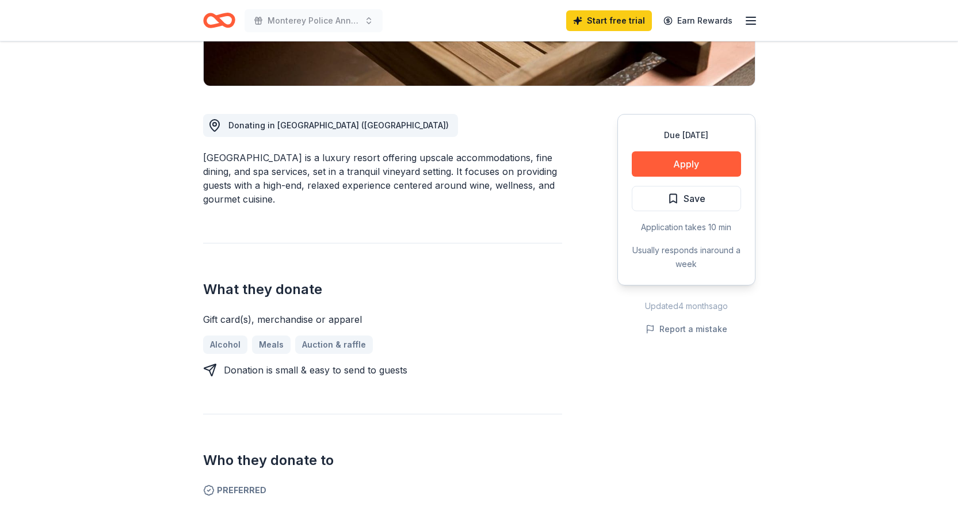
scroll to position [223, 0]
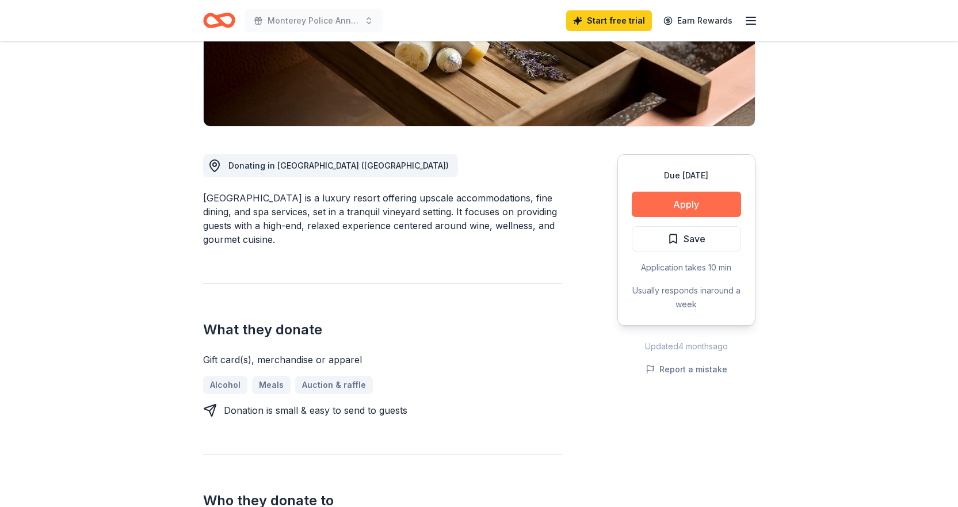
click at [692, 207] on button "Apply" at bounding box center [686, 204] width 109 height 25
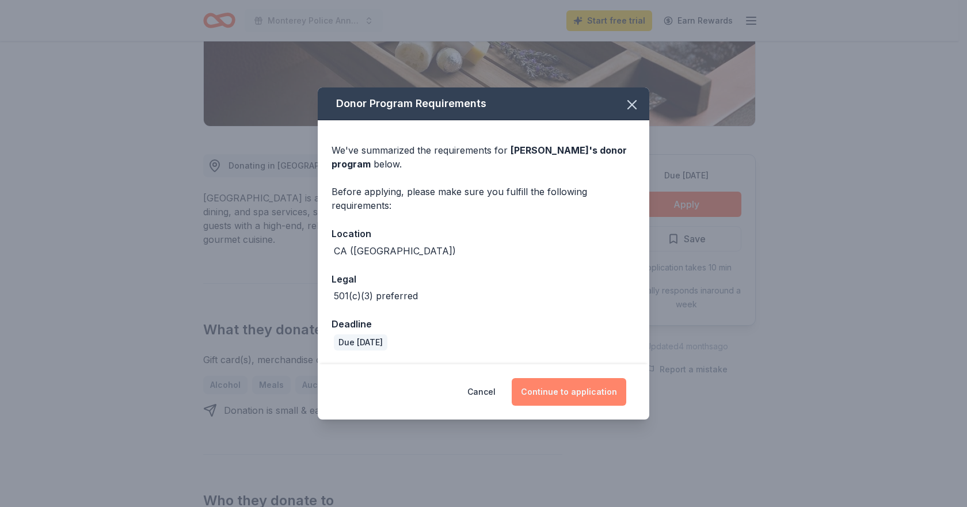
click at [578, 390] on button "Continue to application" at bounding box center [569, 392] width 114 height 28
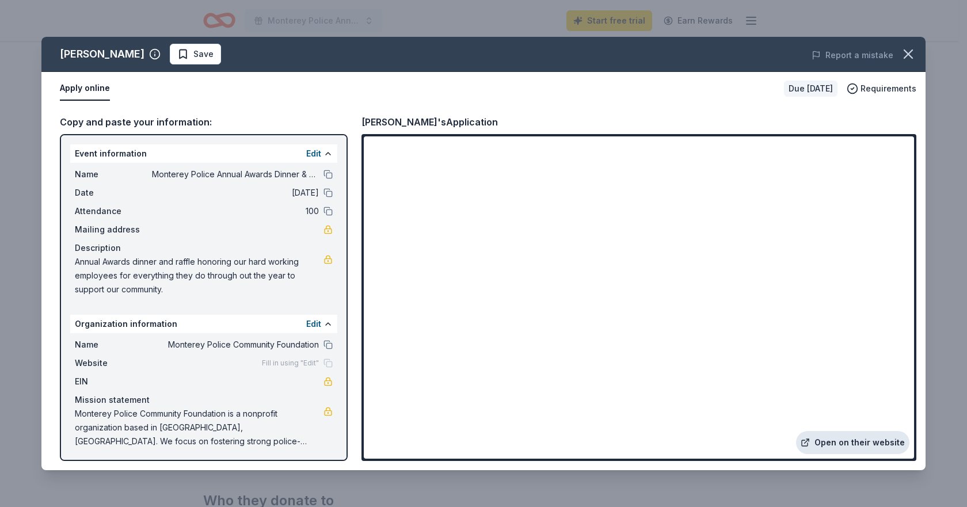
click at [838, 438] on link "Open on their website" at bounding box center [852, 442] width 113 height 23
click at [912, 58] on icon "button" at bounding box center [908, 54] width 8 height 8
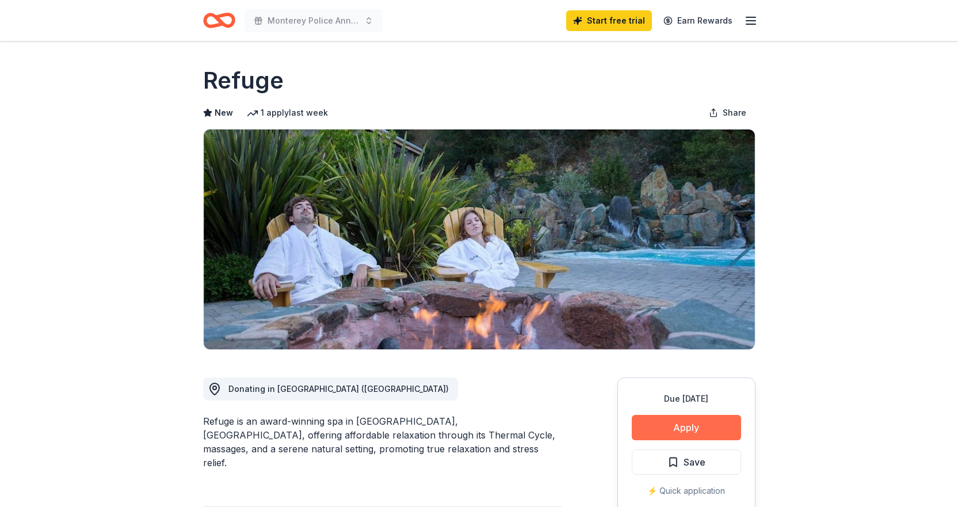
click at [693, 425] on button "Apply" at bounding box center [686, 427] width 109 height 25
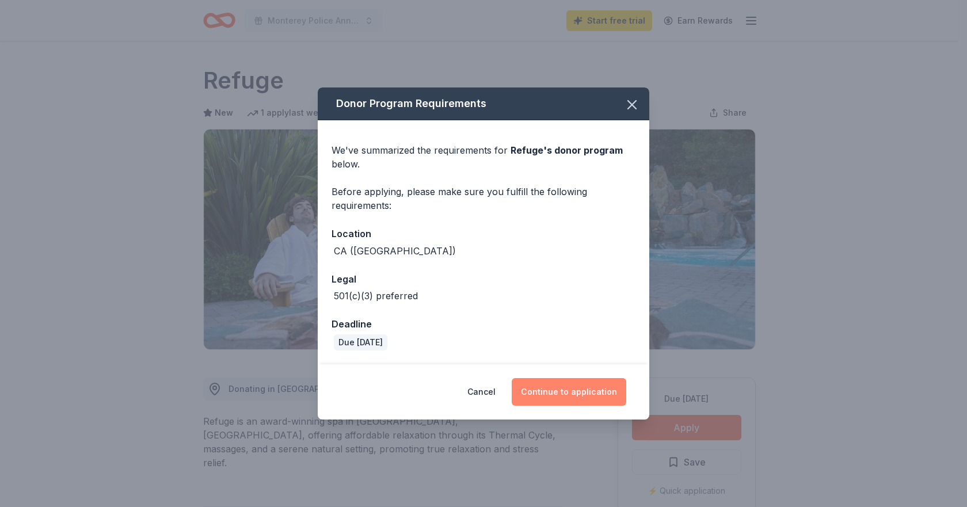
click at [578, 391] on button "Continue to application" at bounding box center [569, 392] width 114 height 28
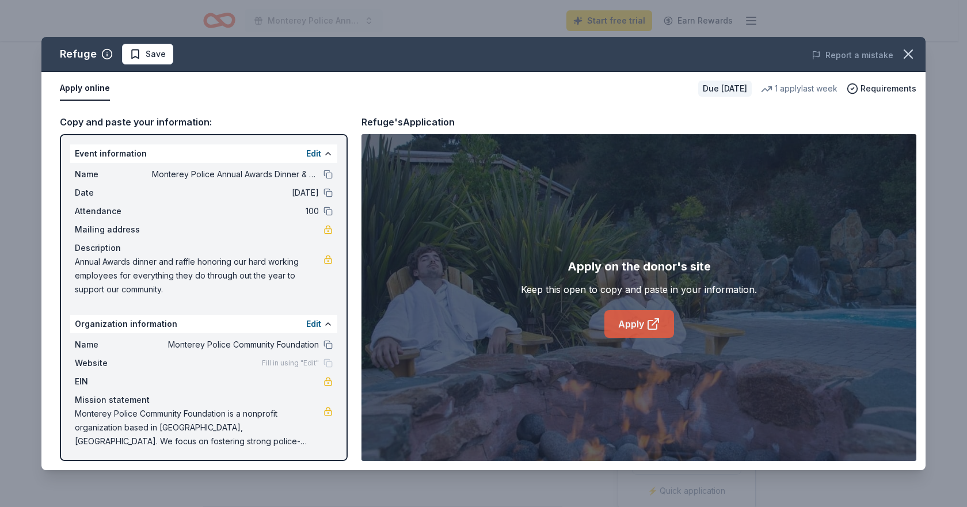
click at [640, 325] on link "Apply" at bounding box center [639, 324] width 70 height 28
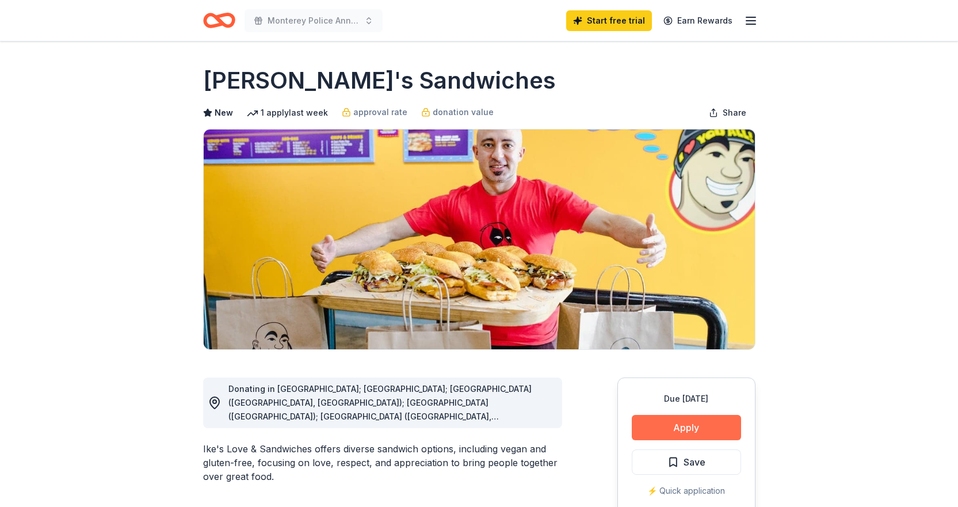
click at [675, 426] on button "Apply" at bounding box center [686, 427] width 109 height 25
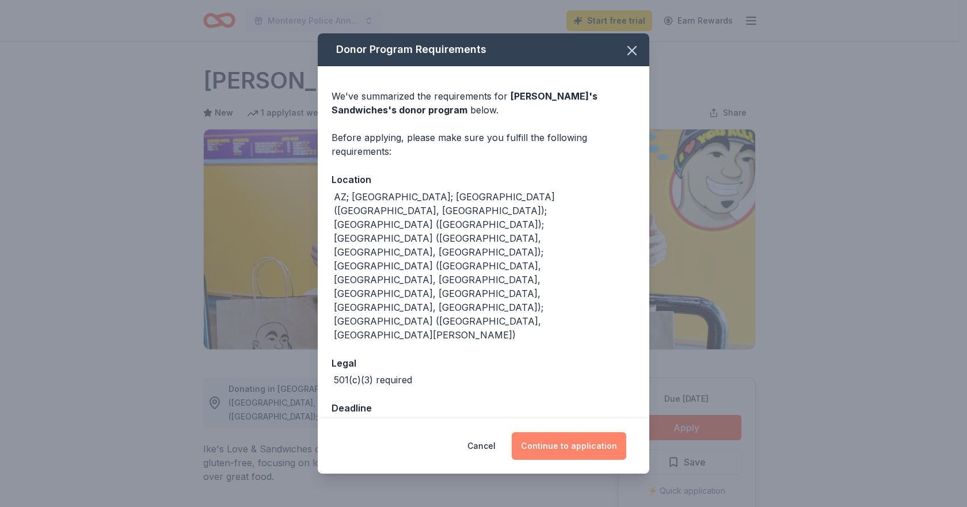
click at [574, 432] on button "Continue to application" at bounding box center [569, 446] width 114 height 28
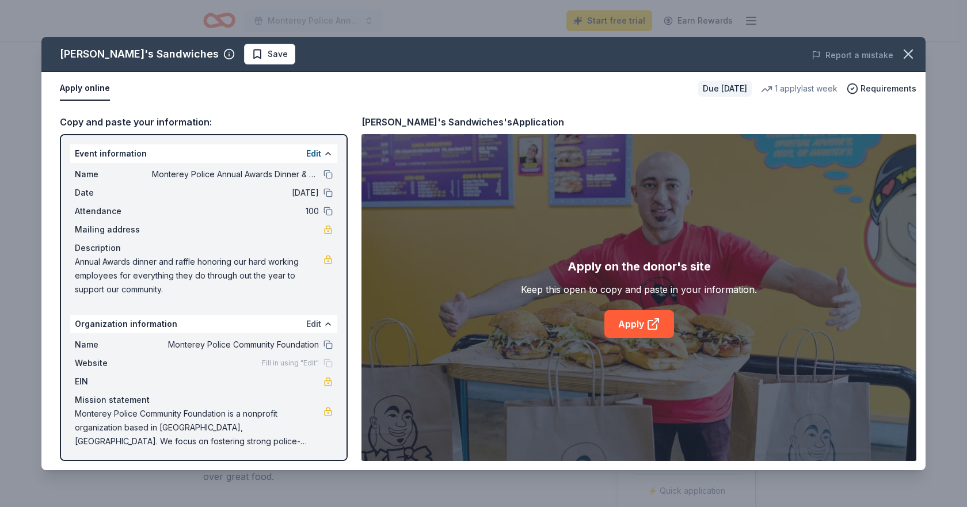
click at [306, 322] on button "Edit" at bounding box center [313, 324] width 15 height 14
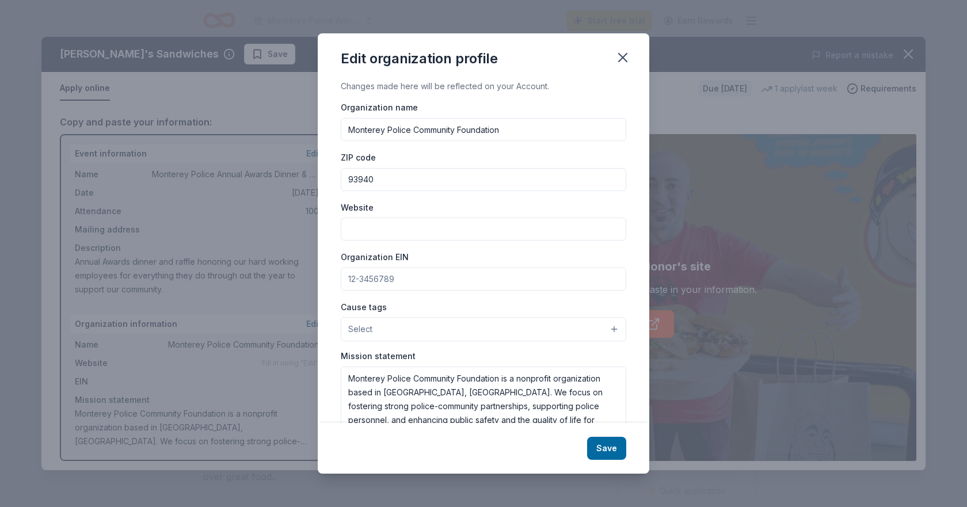
scroll to position [41, 0]
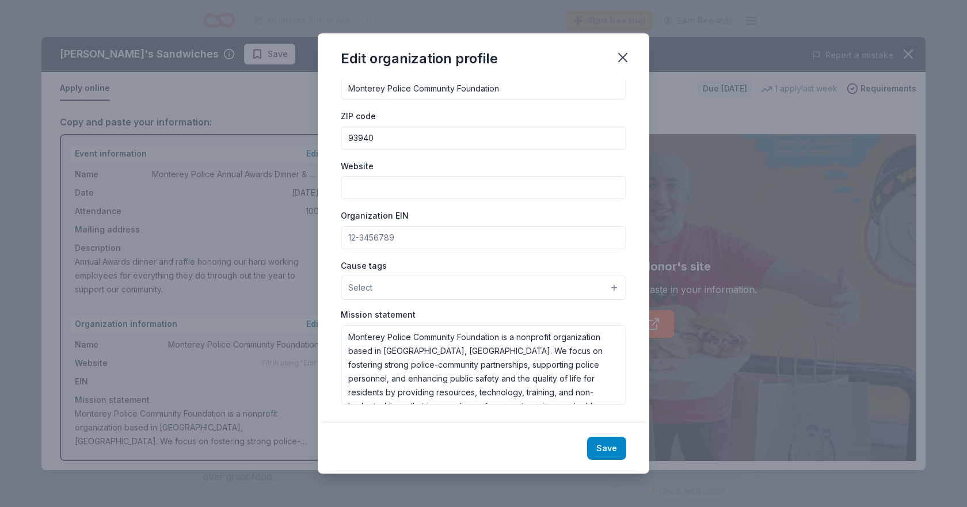
click at [599, 442] on button "Save" at bounding box center [606, 448] width 39 height 23
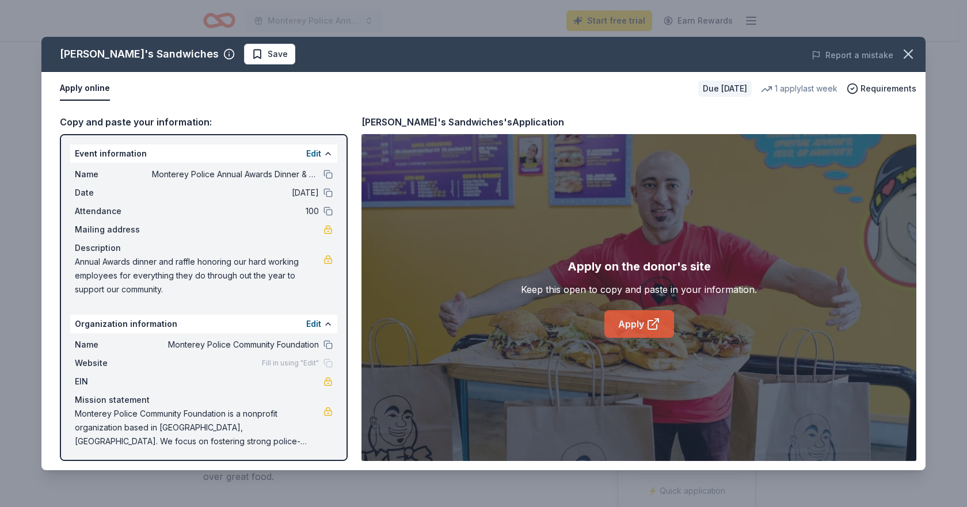
click at [623, 323] on link "Apply" at bounding box center [639, 324] width 70 height 28
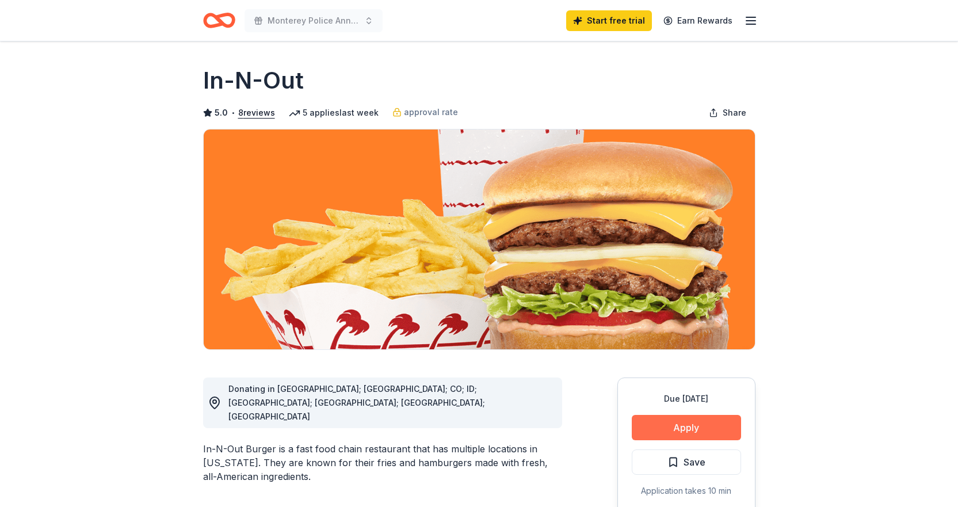
click at [670, 422] on button "Apply" at bounding box center [686, 427] width 109 height 25
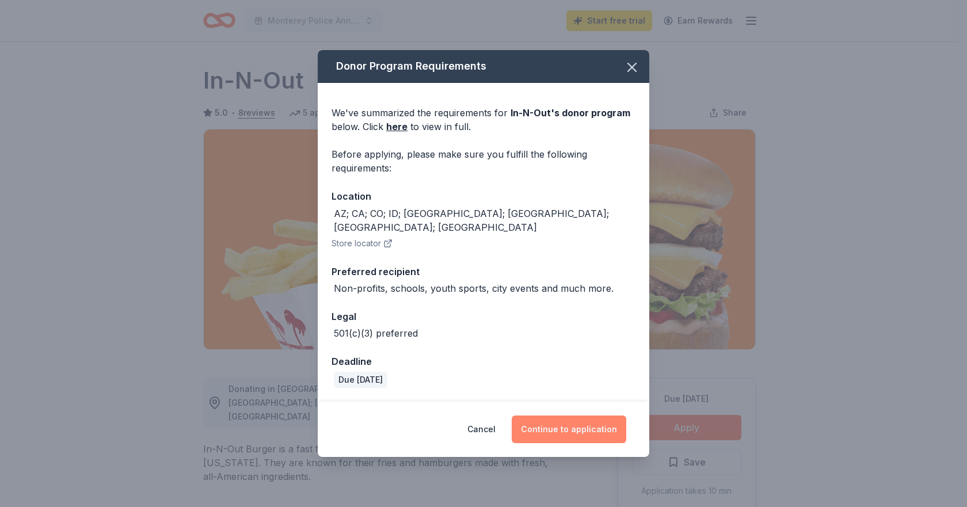
click at [583, 415] on button "Continue to application" at bounding box center [569, 429] width 114 height 28
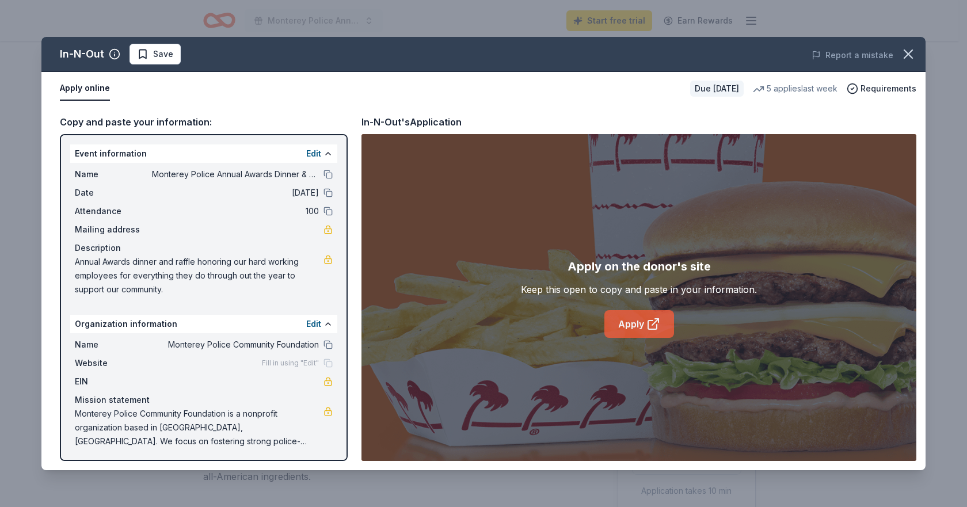
click at [633, 318] on link "Apply" at bounding box center [639, 324] width 70 height 28
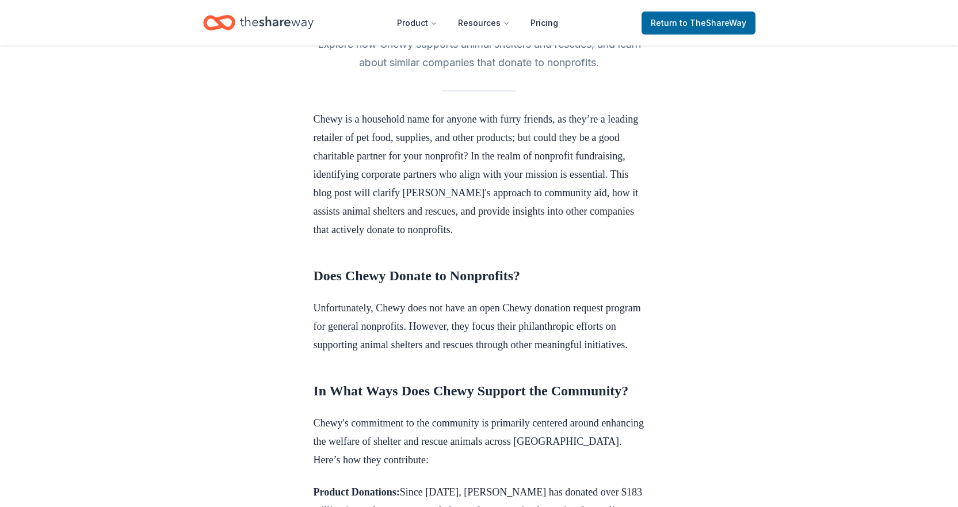
scroll to position [289, 0]
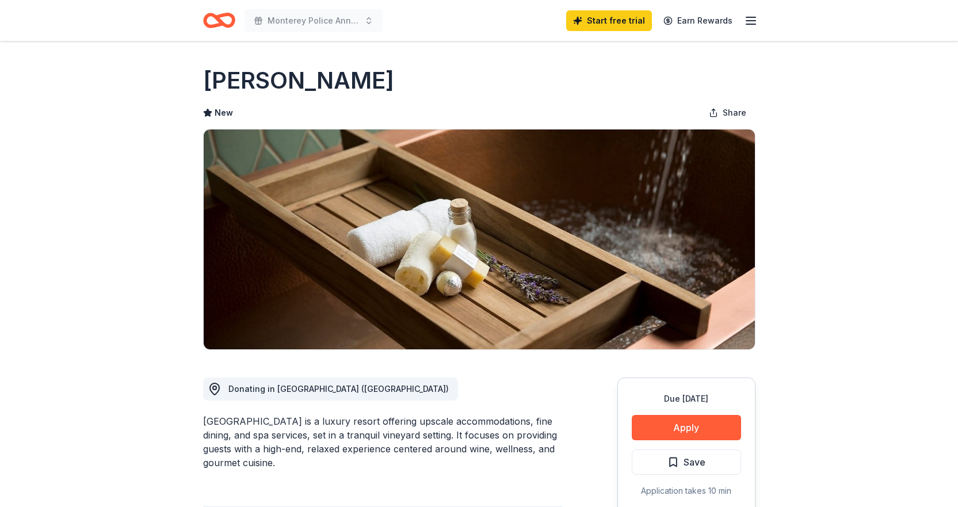
click at [747, 25] on icon "button" at bounding box center [751, 21] width 14 height 14
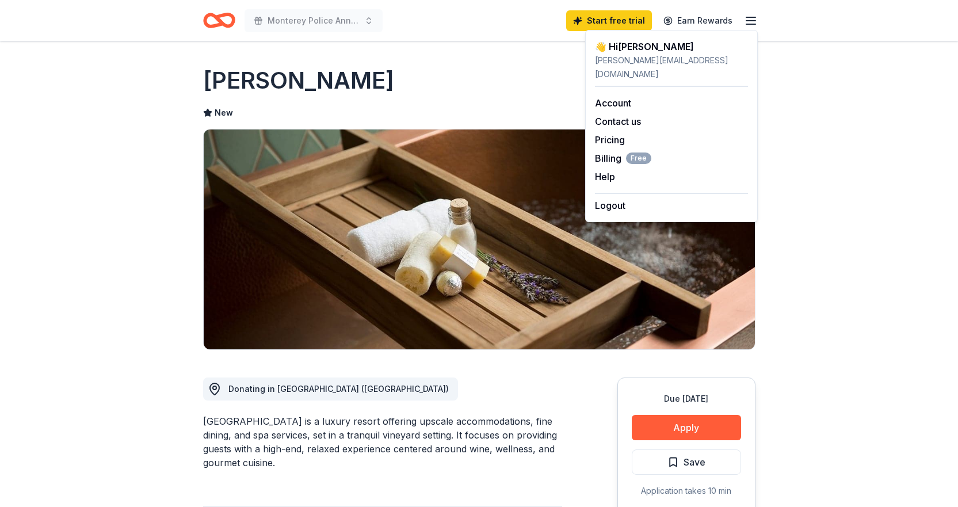
click at [457, 67] on div "Bernardus Lodge" at bounding box center [479, 80] width 552 height 32
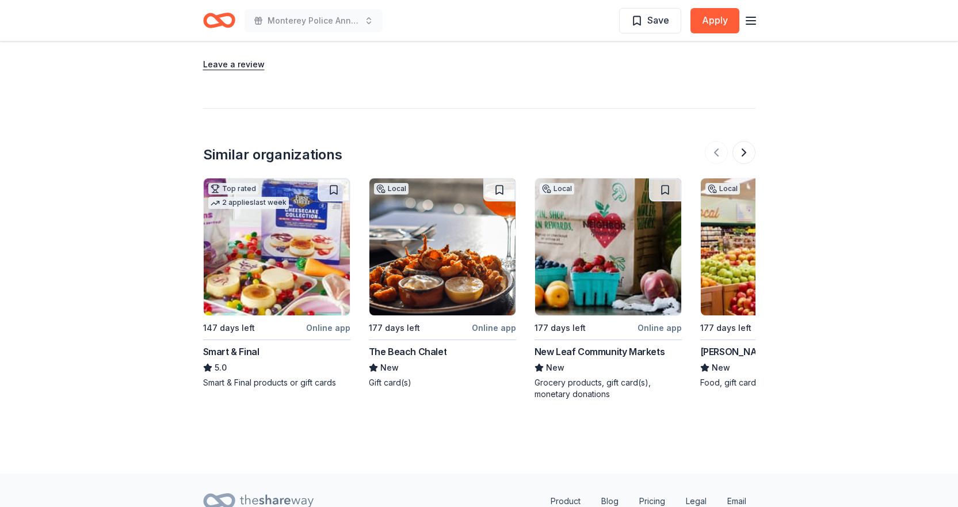
scroll to position [1051, 0]
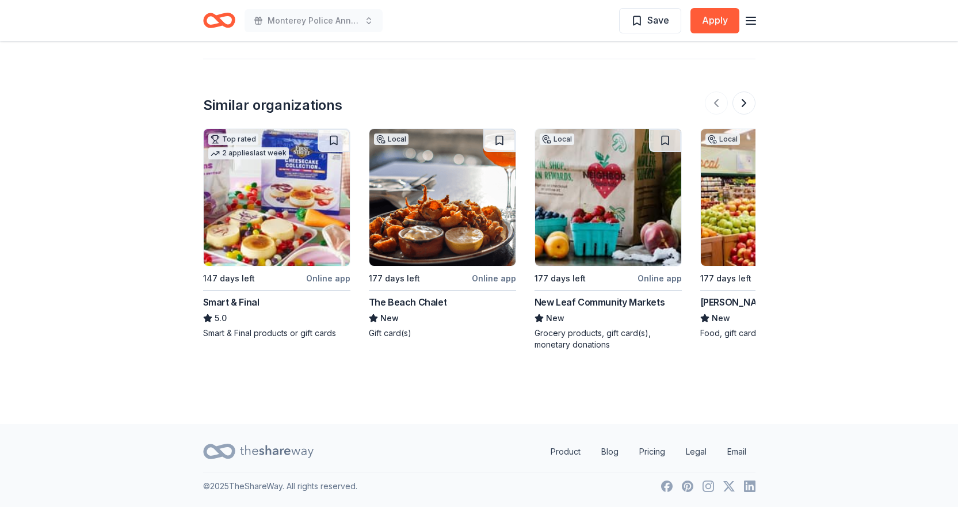
click at [257, 239] on img at bounding box center [277, 197] width 146 height 137
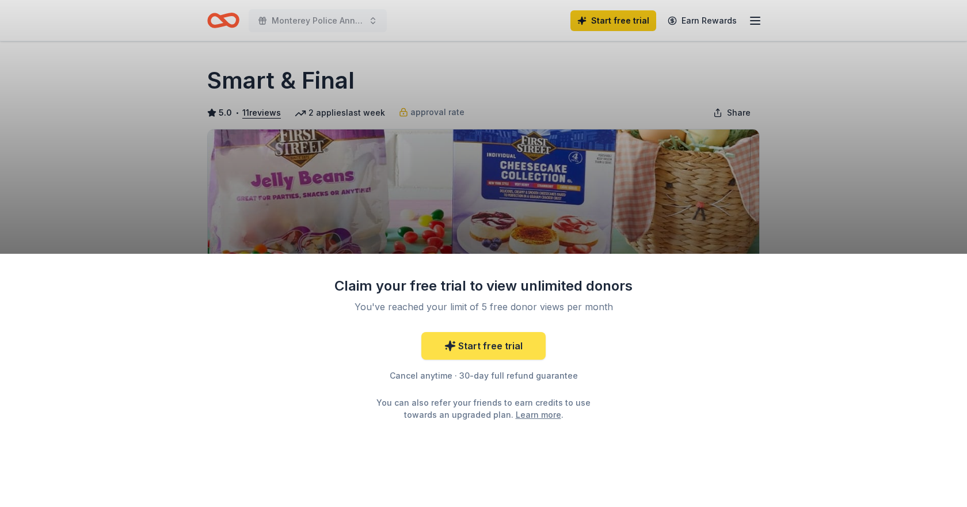
click at [512, 341] on link "Start free trial" at bounding box center [483, 346] width 124 height 28
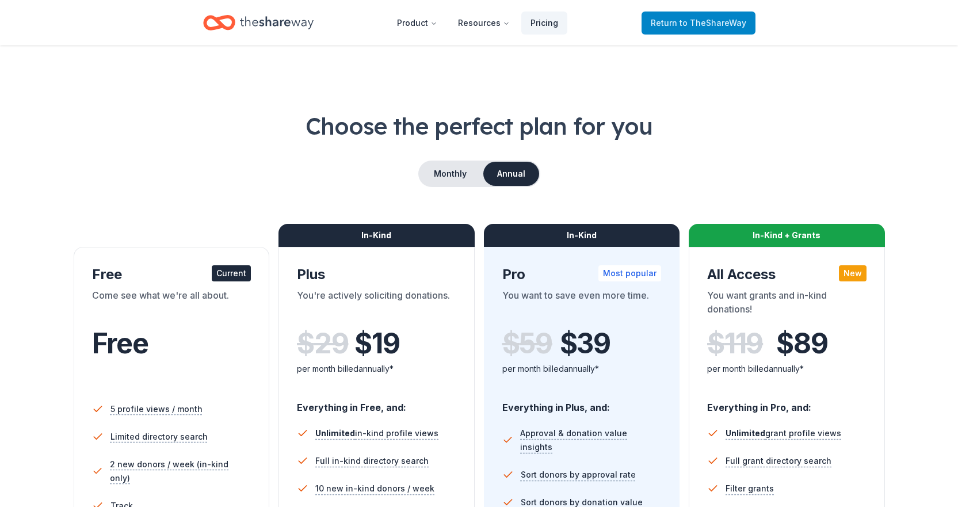
click at [698, 24] on span "to TheShareWay" at bounding box center [713, 23] width 67 height 10
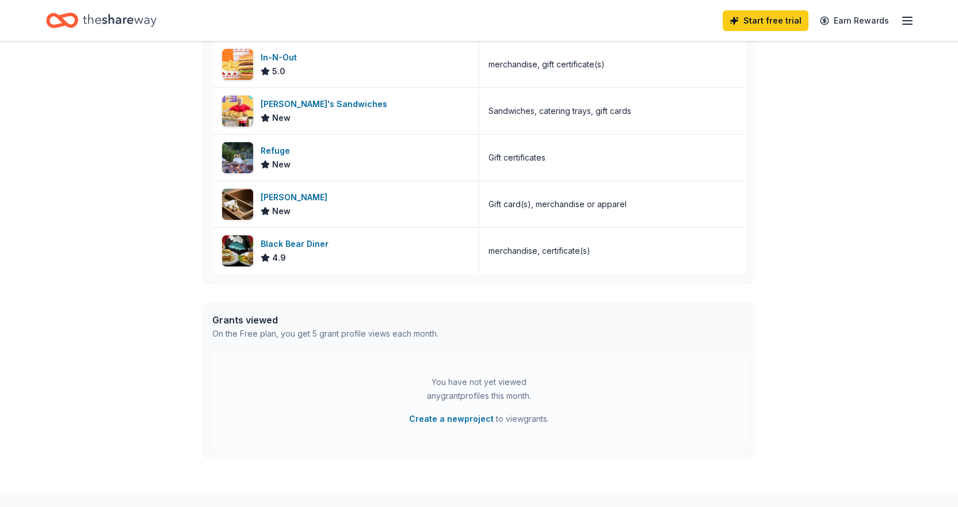
scroll to position [353, 0]
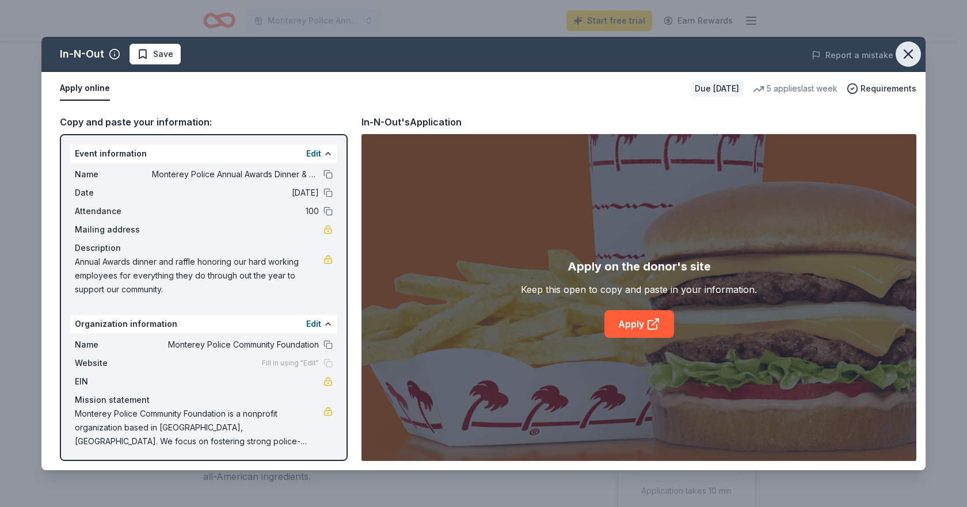
drag, startPoint x: 907, startPoint y: 48, endPoint x: 898, endPoint y: 44, distance: 9.8
click at [906, 48] on icon "button" at bounding box center [908, 54] width 16 height 16
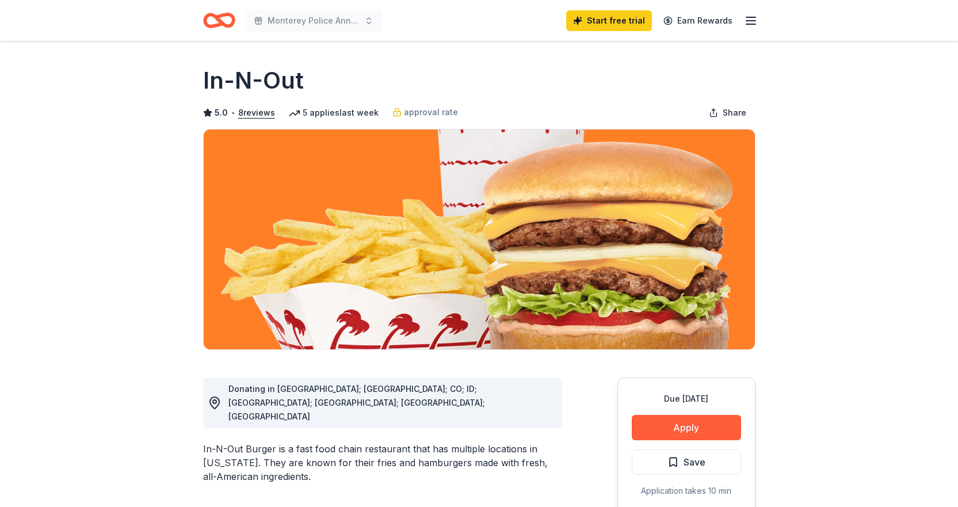
click at [748, 20] on icon "button" at bounding box center [751, 21] width 14 height 14
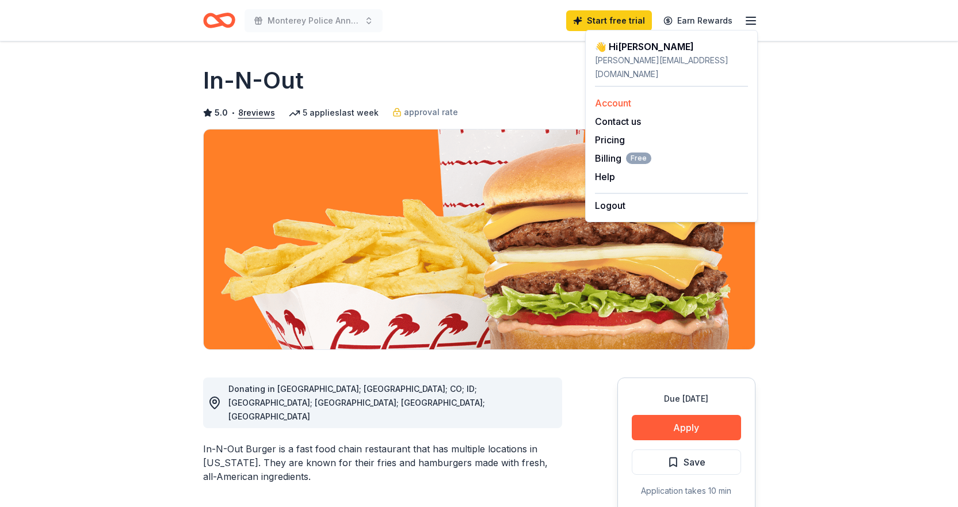
click at [623, 97] on link "Account" at bounding box center [613, 103] width 36 height 12
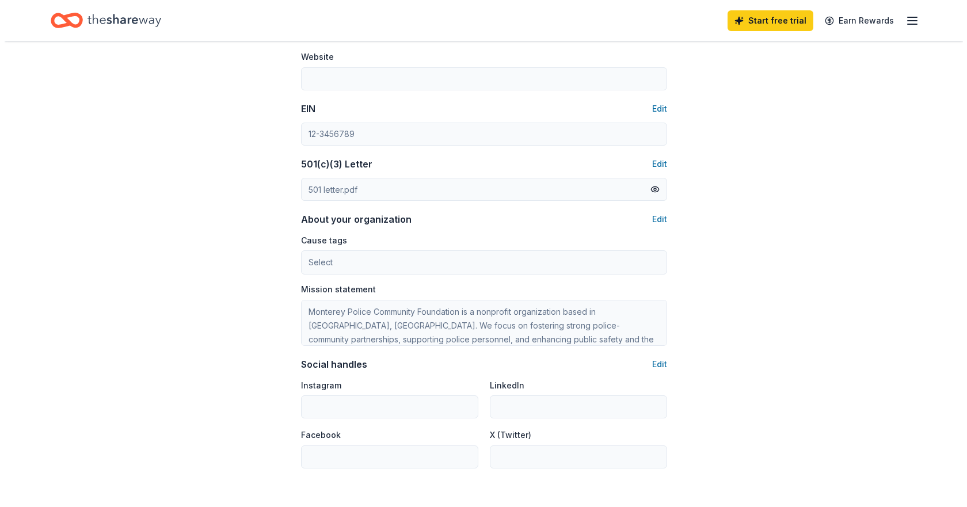
scroll to position [526, 0]
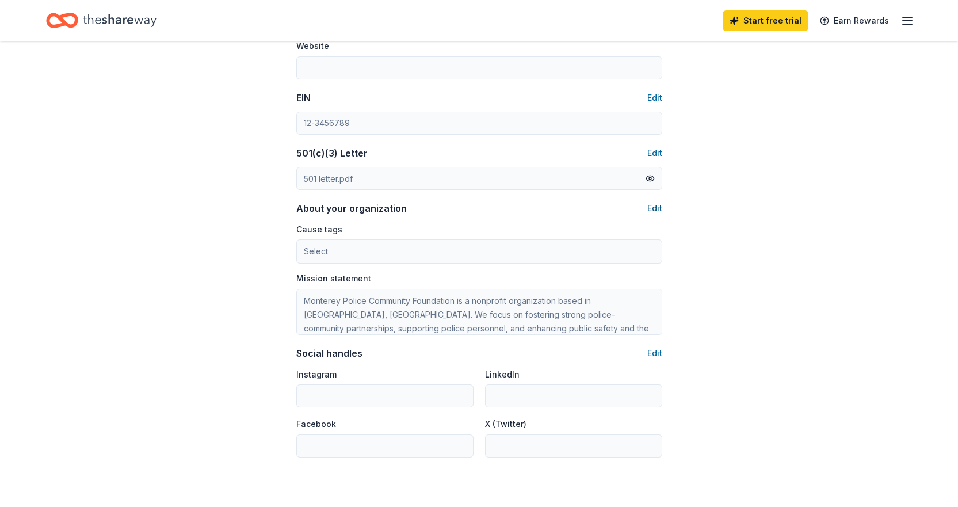
click at [655, 207] on button "Edit" at bounding box center [654, 208] width 15 height 14
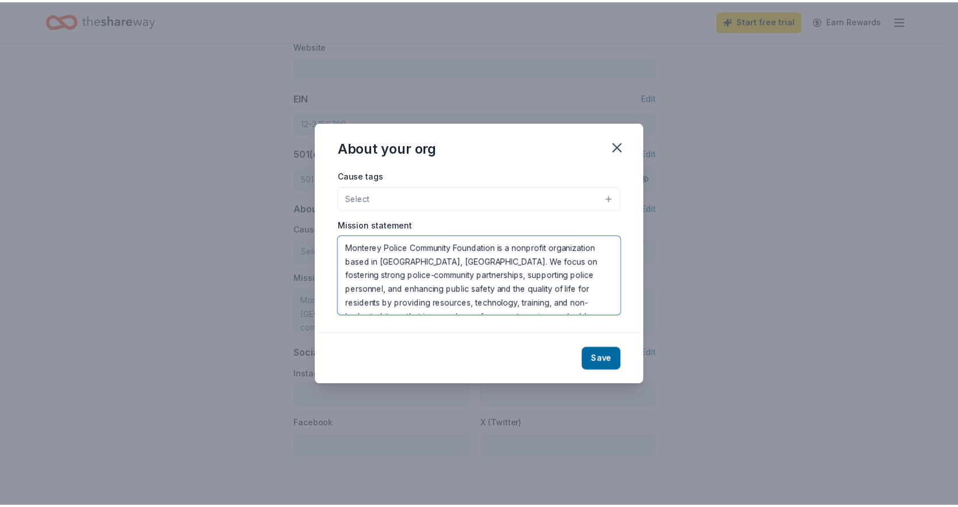
scroll to position [28, 0]
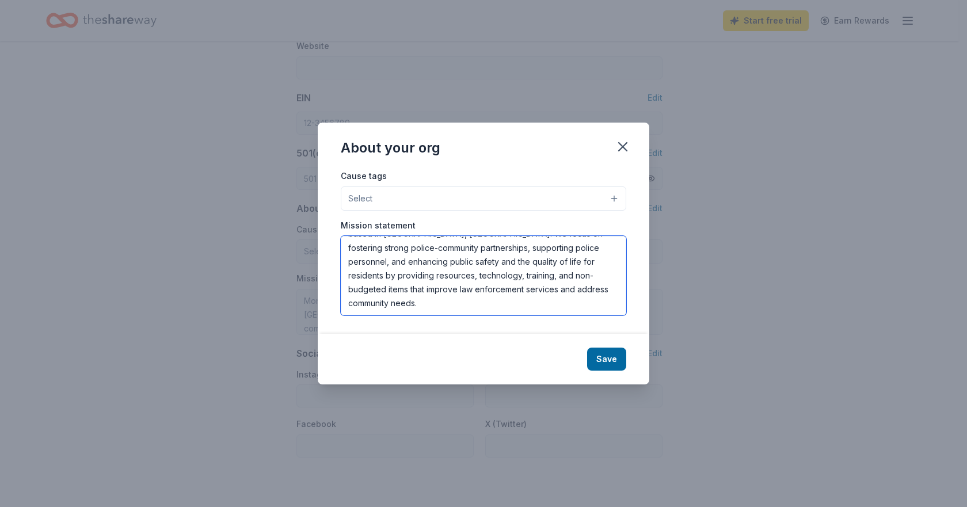
drag, startPoint x: 347, startPoint y: 248, endPoint x: 498, endPoint y: 334, distance: 173.9
click at [498, 334] on div "About your org Cause tags Select Mission statement Monterey Police Community Fo…" at bounding box center [483, 253] width 331 height 261
click at [620, 147] on icon "button" at bounding box center [622, 147] width 16 height 16
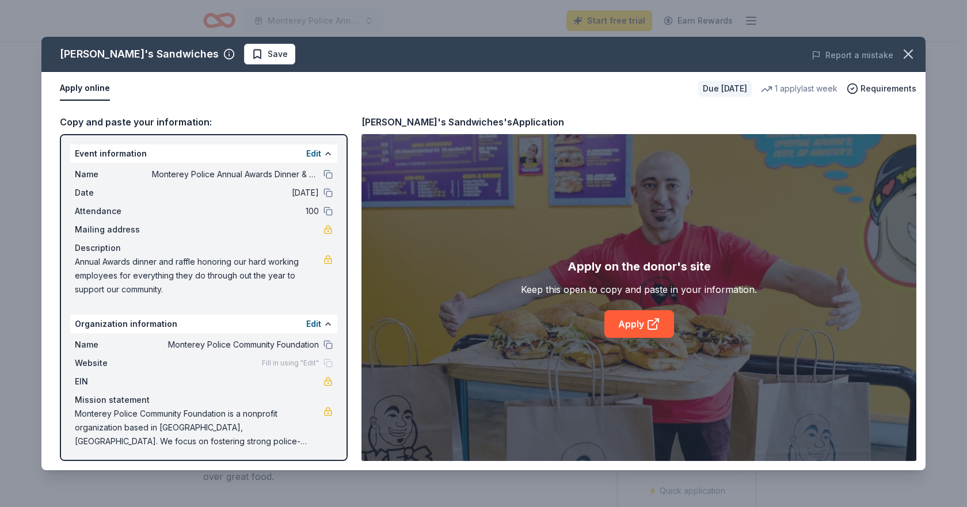
drag, startPoint x: 73, startPoint y: 258, endPoint x: 91, endPoint y: 274, distance: 24.5
click at [91, 274] on div "Name Monterey Police Annual Awards Dinner & Raffle Date [DATE] Attendance 100 M…" at bounding box center [203, 232] width 267 height 138
click at [308, 150] on button "Edit" at bounding box center [313, 154] width 15 height 14
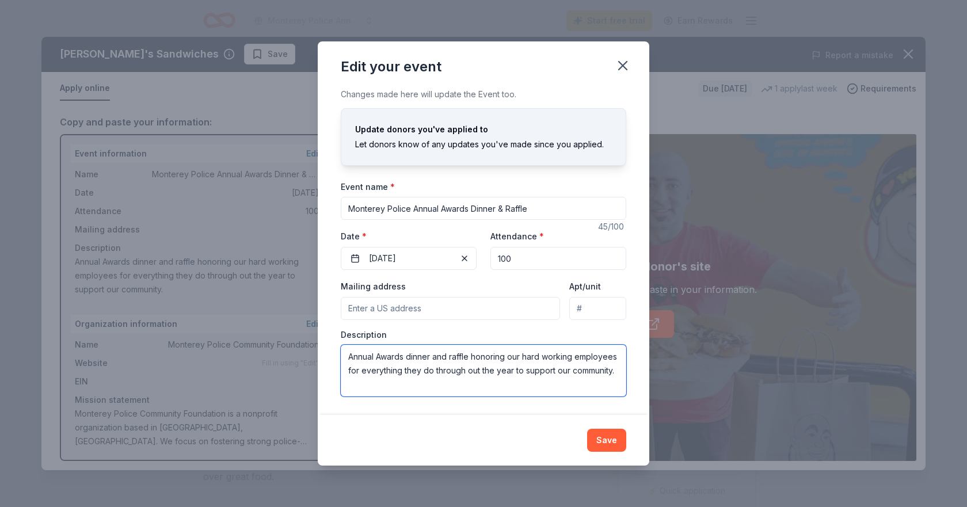
click at [374, 364] on textarea "Annual Awards dinner and raffle honoring our hard working employees for everyth…" at bounding box center [483, 371] width 285 height 52
drag, startPoint x: 344, startPoint y: 354, endPoint x: 623, endPoint y: 398, distance: 282.5
click at [623, 398] on div "Changes made here will update the Event too. Update donors you've applied to Le…" at bounding box center [483, 250] width 331 height 327
click at [619, 59] on icon "button" at bounding box center [622, 66] width 16 height 16
